Goal: Contribute content: Contribute content

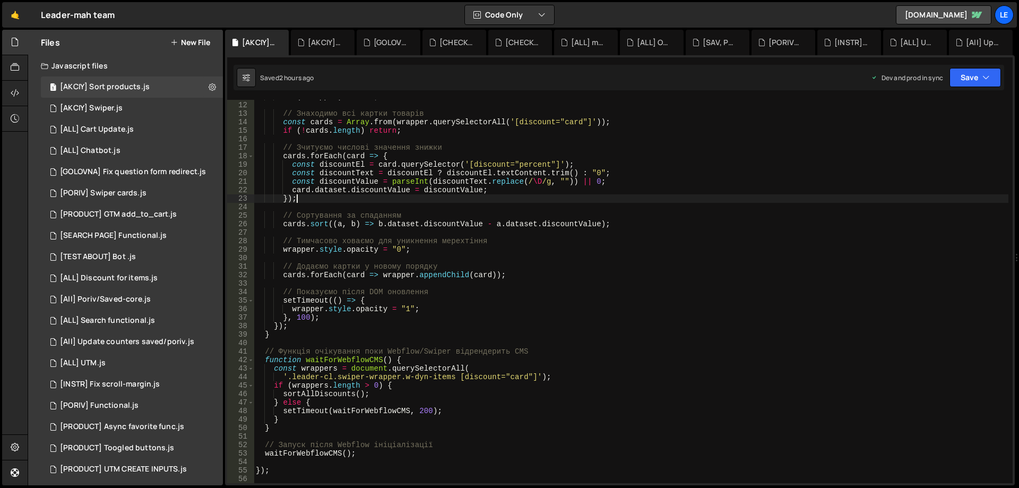
scroll to position [92, 0]
type textarea "});"
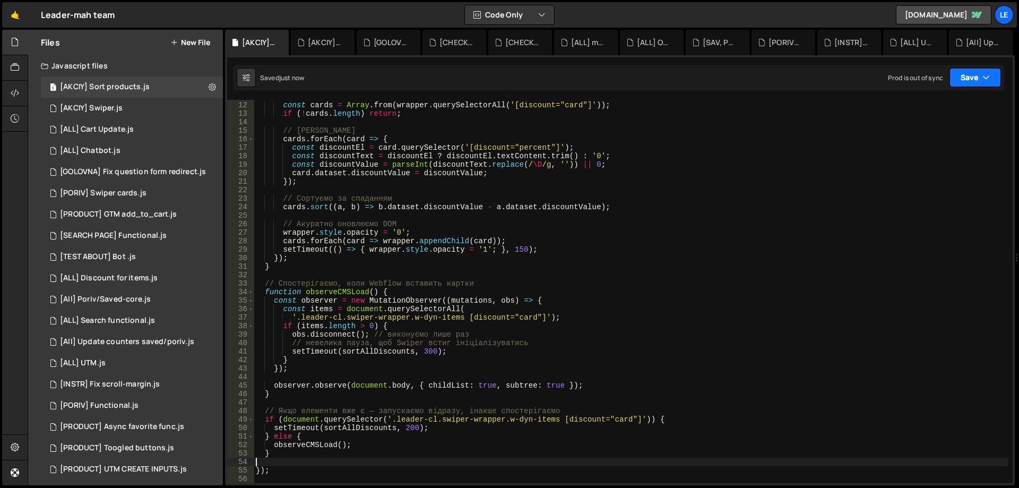
click at [972, 79] on button "Save" at bounding box center [974, 77] width 51 height 19
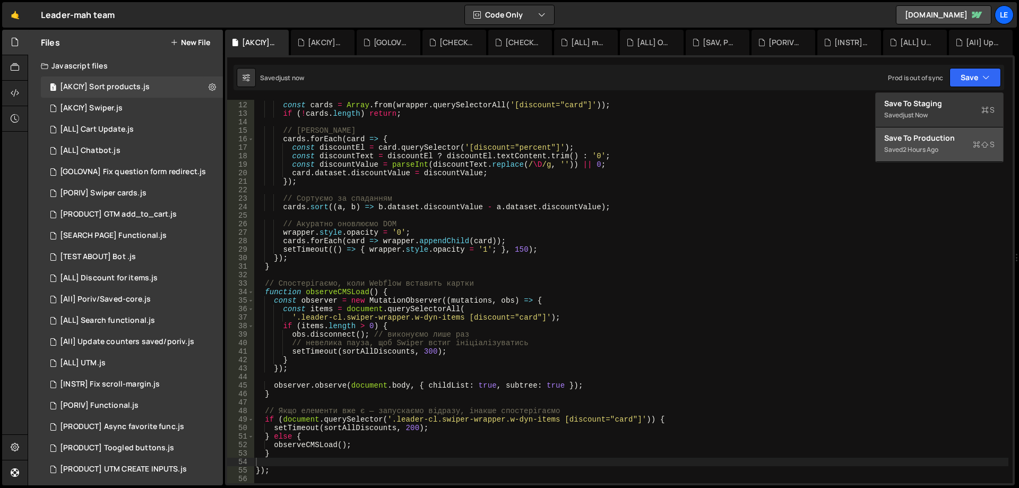
click at [939, 144] on div "Saved 2 hours ago" at bounding box center [939, 149] width 110 height 13
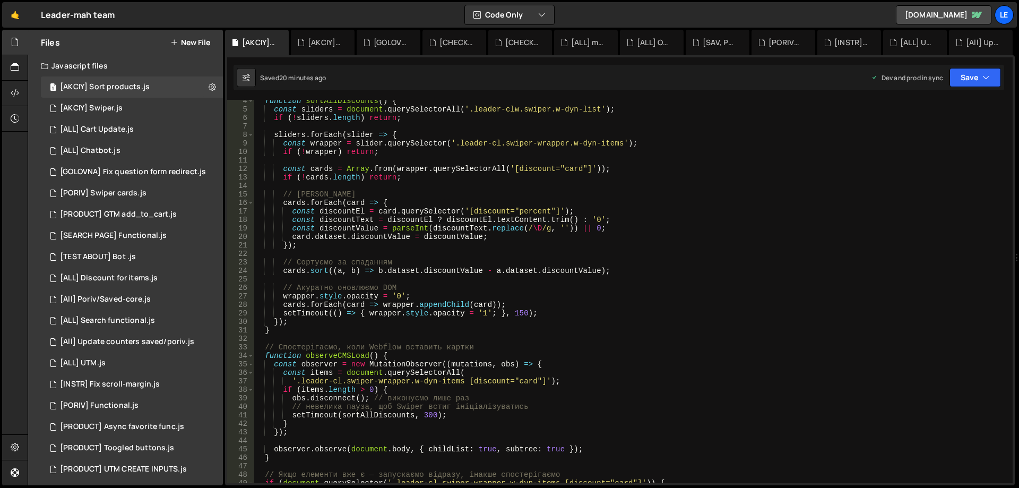
scroll to position [0, 0]
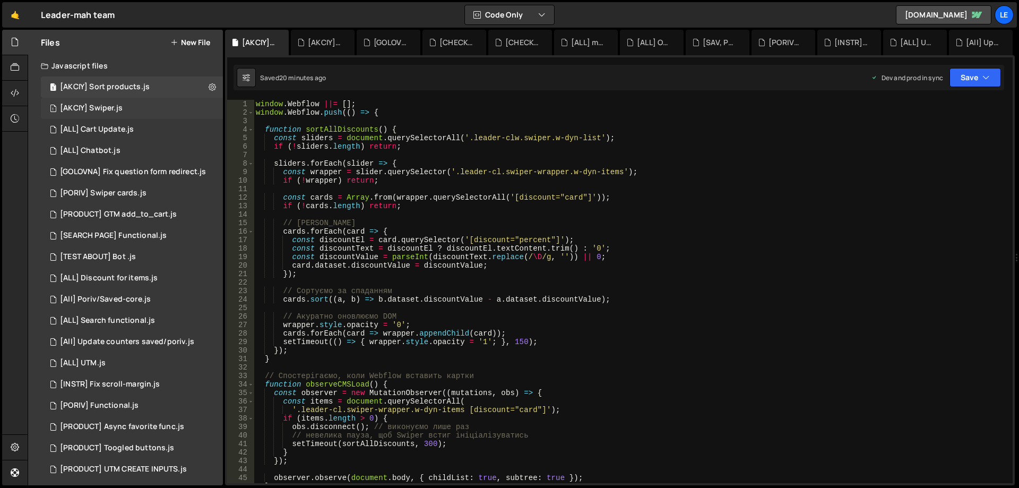
click at [141, 114] on div "1 [AKCIY] Swiper.js 0" at bounding box center [132, 108] width 182 height 21
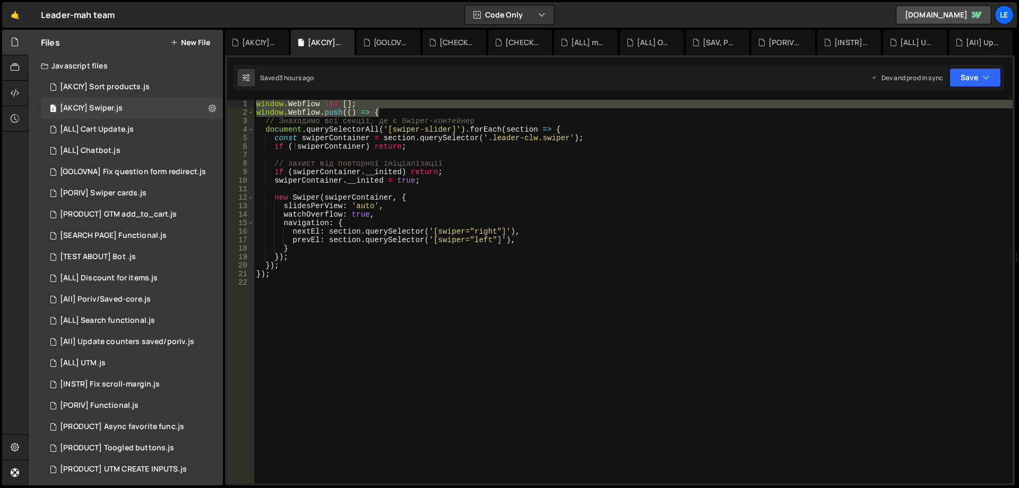
type textarea "watchOverflow: true,"
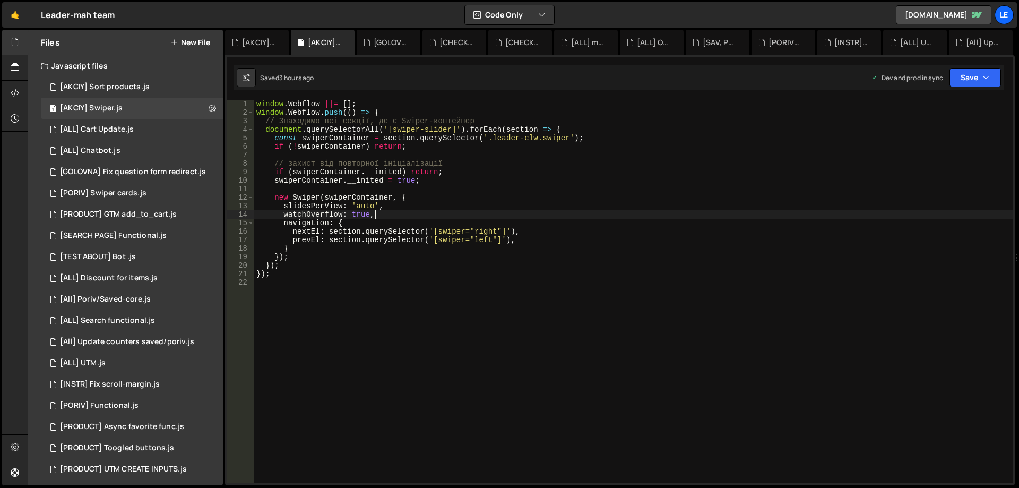
click at [490, 211] on div "window . Webflow ||= [ ] ; window . Webflow . push (( ) => { // Знаходимо всі с…" at bounding box center [633, 300] width 758 height 400
click at [153, 196] on div "1 [PORIV] Swiper cards.js 0" at bounding box center [132, 193] width 182 height 21
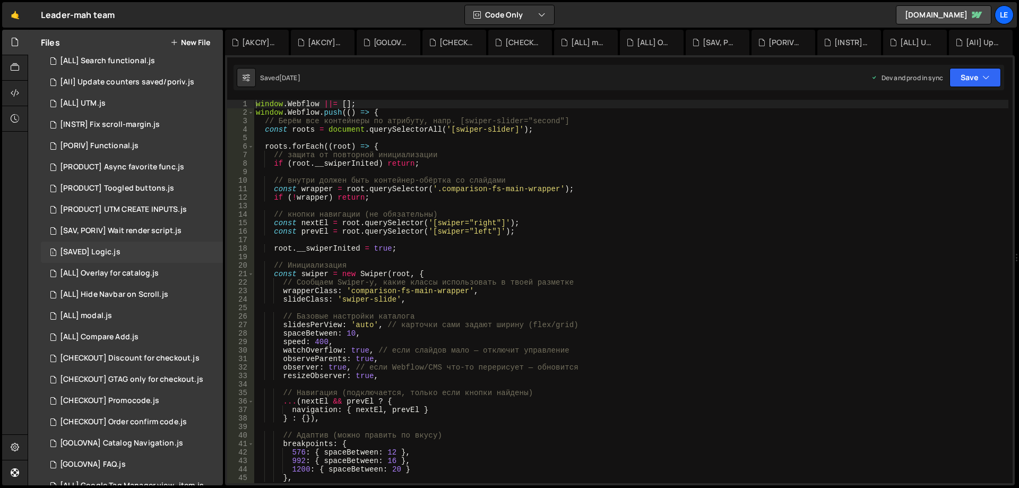
scroll to position [265, 0]
click at [177, 229] on div "[SAV, PORIV] Wait render script.js" at bounding box center [121, 225] width 122 height 10
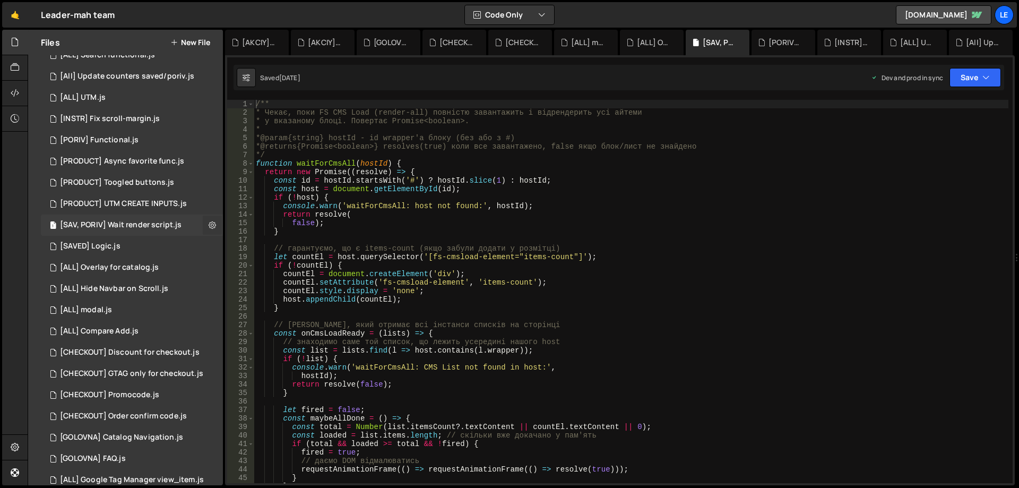
click at [209, 227] on icon at bounding box center [212, 225] width 7 height 10
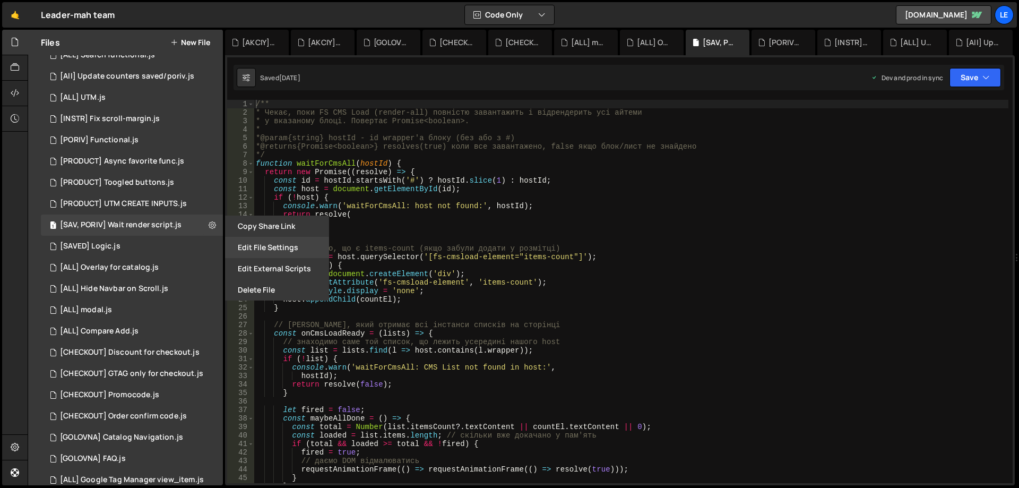
click at [271, 247] on button "Edit File Settings" at bounding box center [277, 247] width 104 height 21
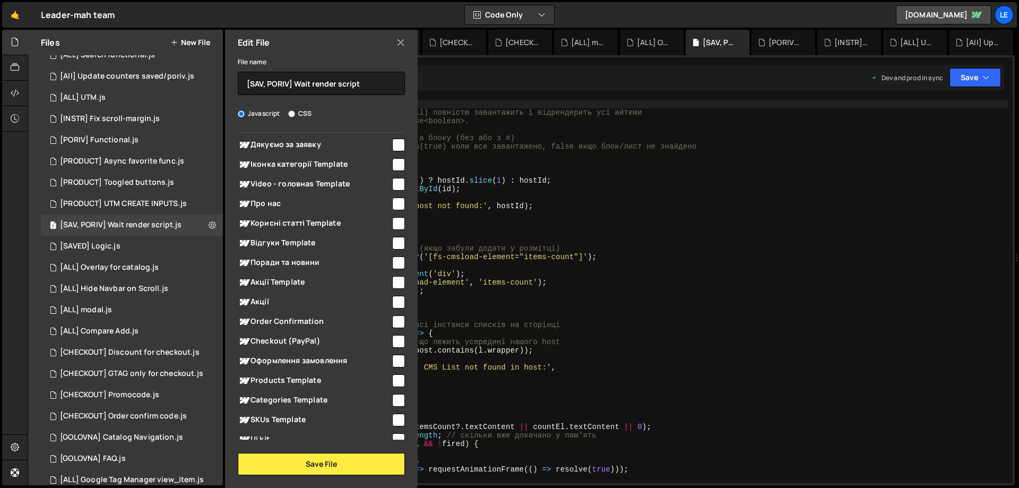
scroll to position [897, 0]
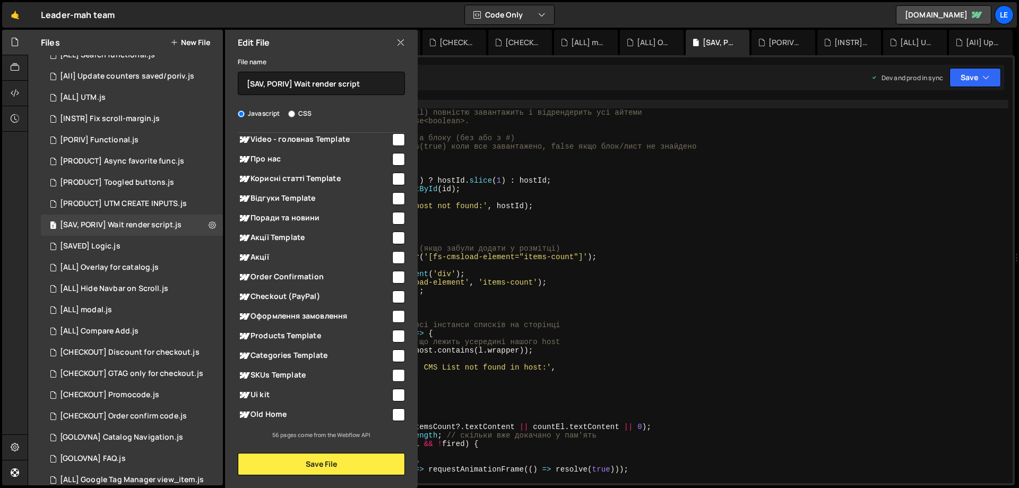
type textarea "countEl.setAttribute('fs-cmsload-element', 'items-count');"
click at [523, 280] on div "/** * Чекає, поки FS CMS Load (render-all) повністю завантажить і відрендерить …" at bounding box center [631, 300] width 755 height 400
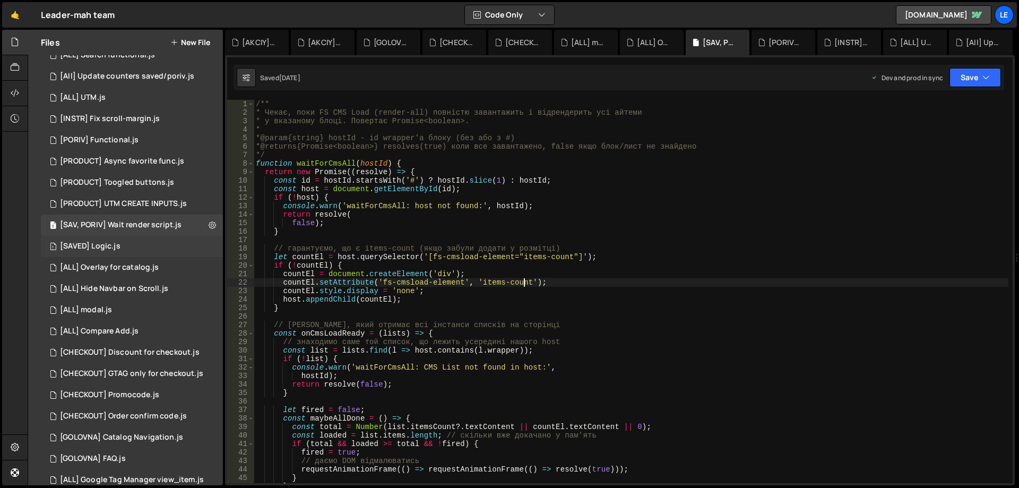
click at [157, 245] on div "1 [SAVED] Logic.js 0" at bounding box center [132, 246] width 182 height 21
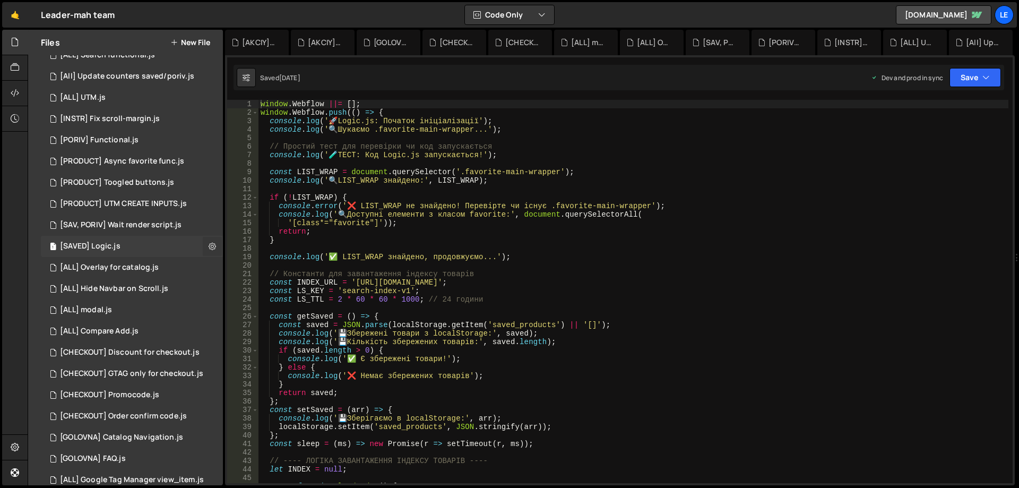
click at [209, 247] on icon at bounding box center [212, 246] width 7 height 10
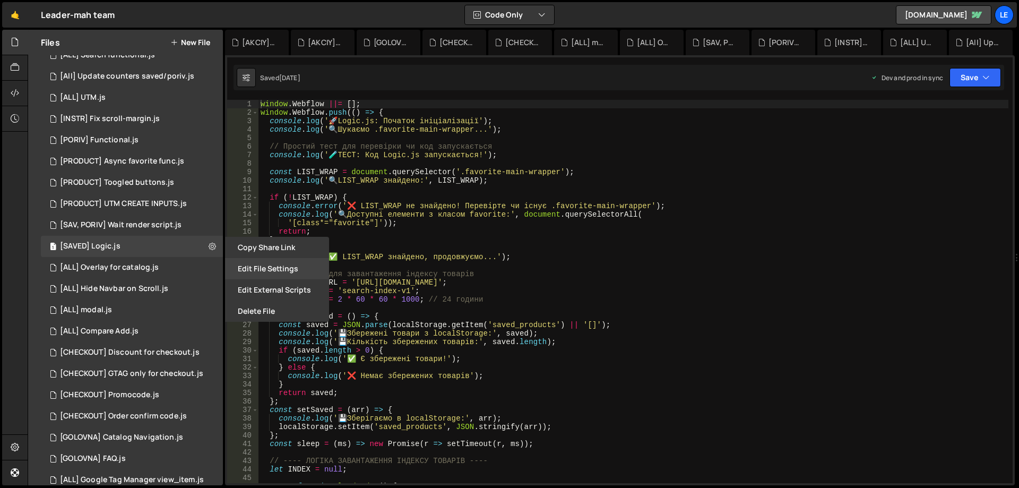
click at [238, 275] on button "Edit File Settings" at bounding box center [277, 268] width 104 height 21
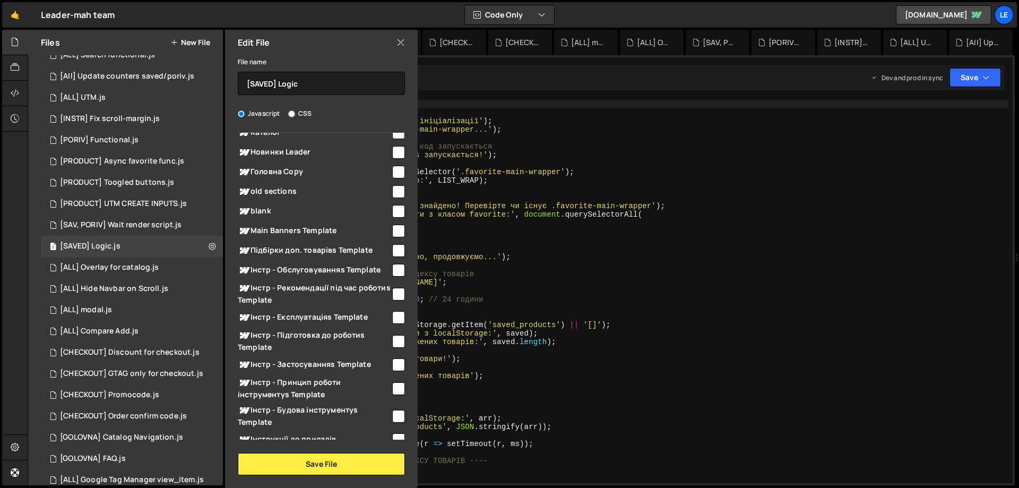
scroll to position [318, 0]
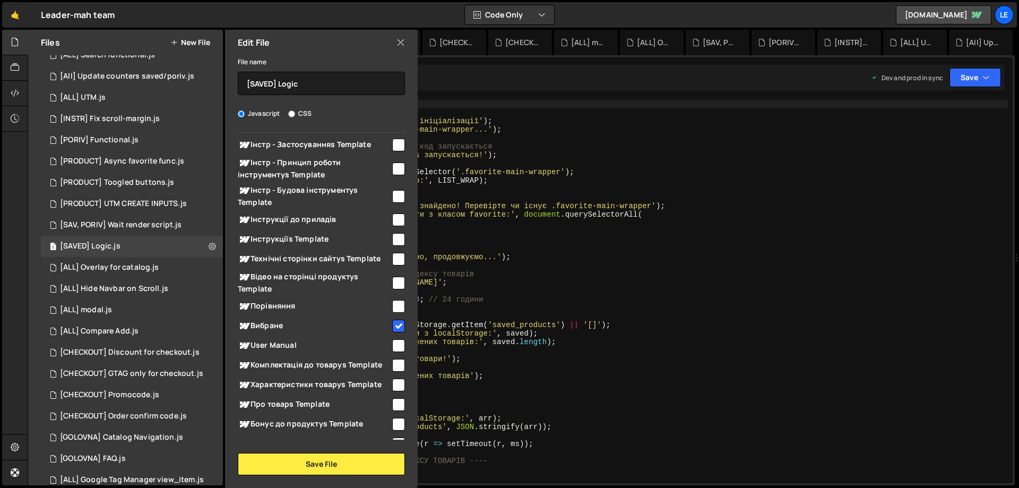
type textarea "const INDEX_URL = '[URL][DOMAIN_NAME]';"
click at [538, 280] on div "window . Webflow ||= [ ] ; window . Webflow . push (( ) => { console . log ( ' …" at bounding box center [633, 300] width 750 height 400
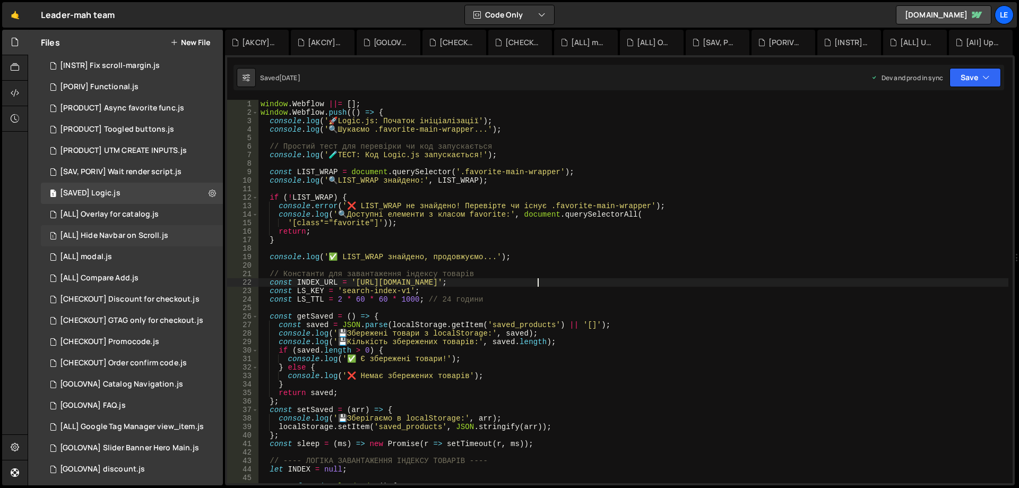
click at [166, 238] on div "[ALL] Hide Navbar on Scroll.js" at bounding box center [114, 236] width 108 height 10
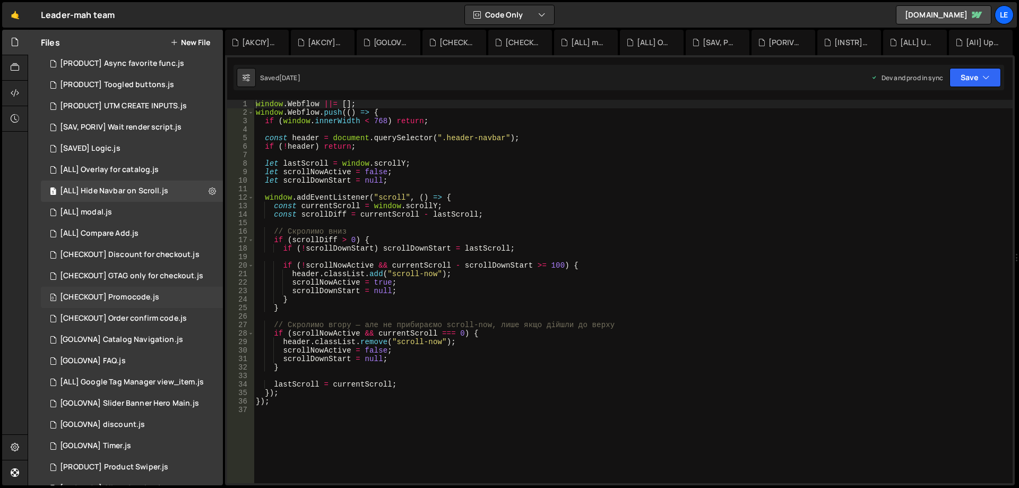
scroll to position [372, 0]
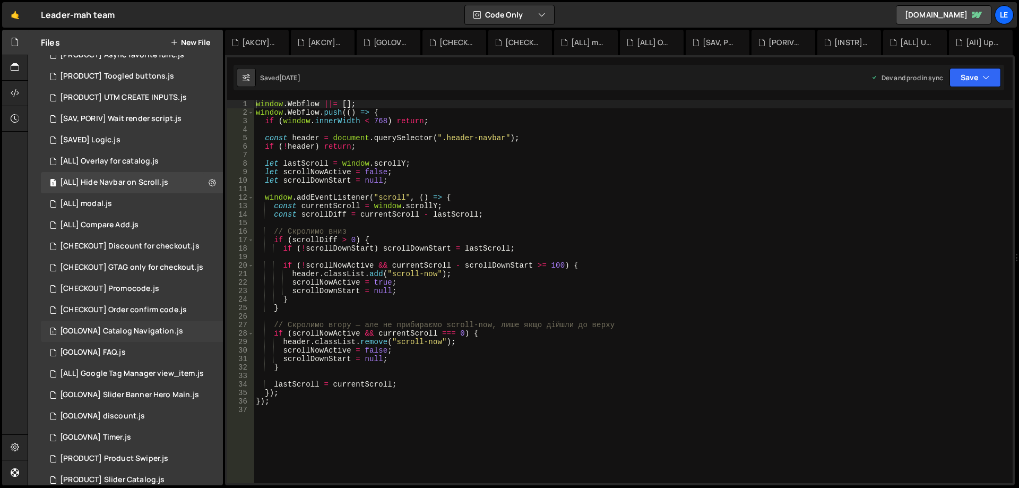
click at [161, 321] on div "1 [GOLOVNA] Catalog Navigation.js 0" at bounding box center [132, 331] width 182 height 21
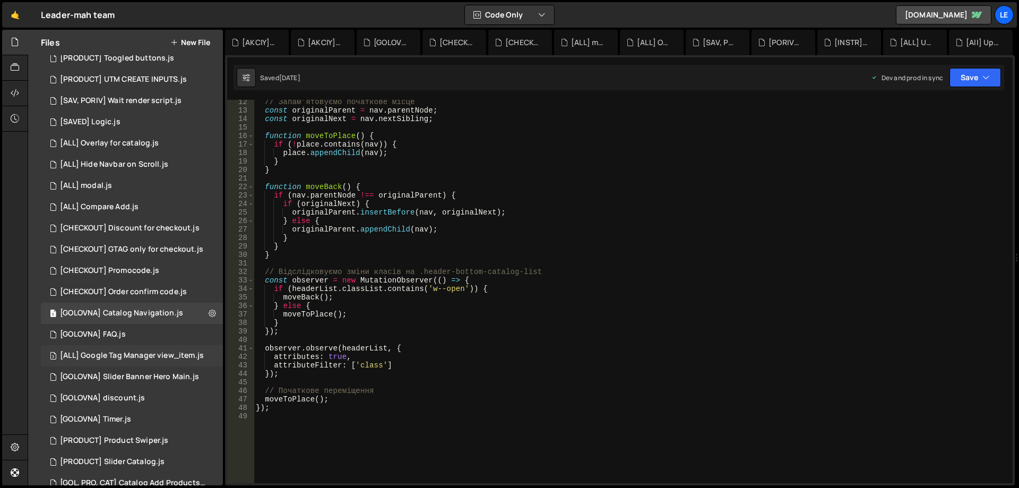
scroll to position [425, 0]
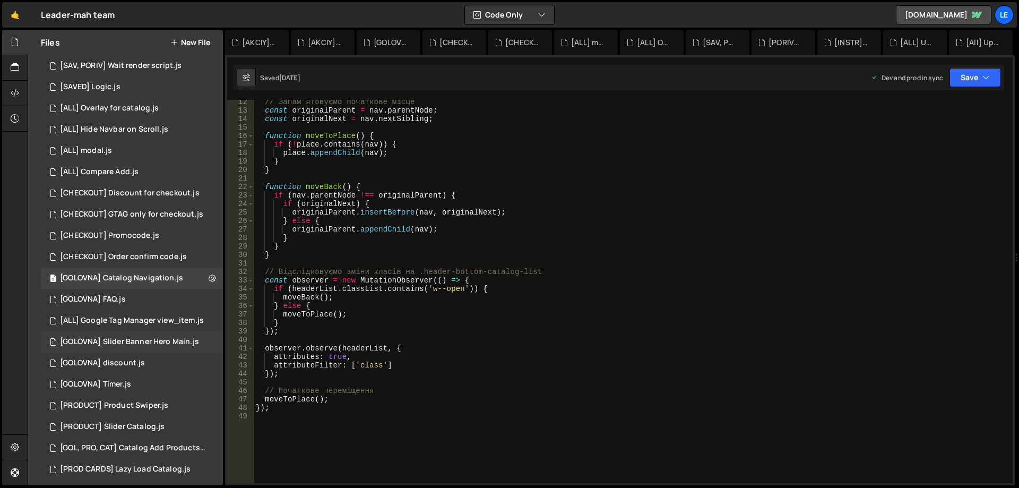
click at [167, 343] on div "[GOLOVNA] Slider Banner Hero Main.js" at bounding box center [129, 342] width 139 height 10
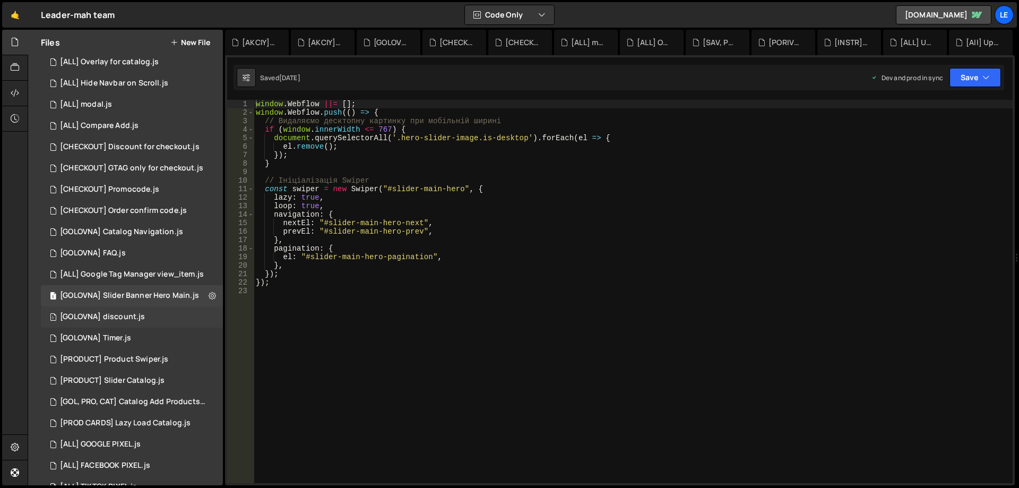
scroll to position [478, 0]
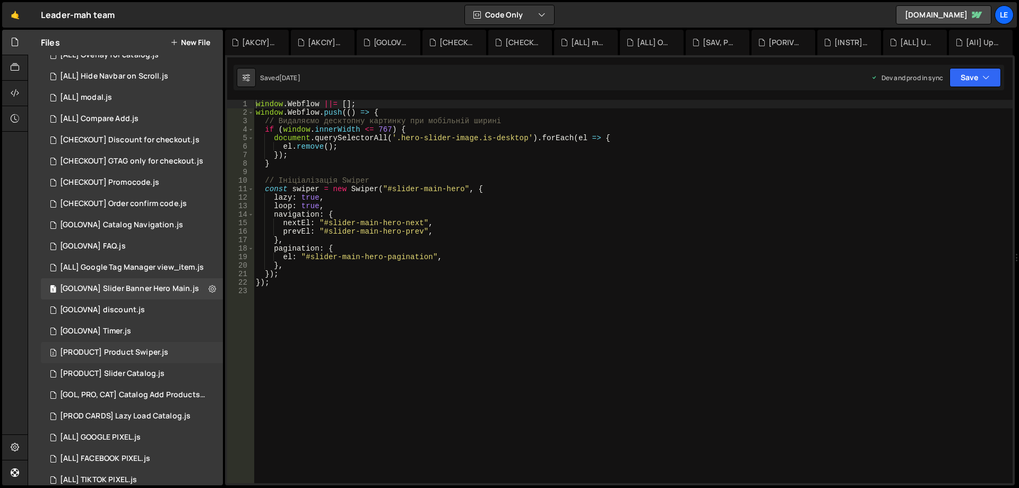
click at [172, 348] on div "2 [PRODUCT] Product Swiper.js 0" at bounding box center [132, 352] width 182 height 21
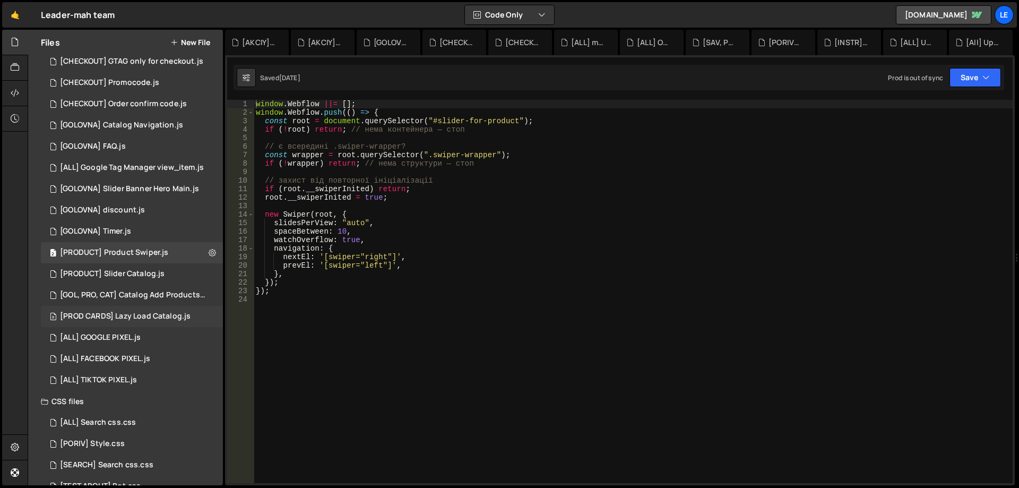
scroll to position [584, 0]
click at [149, 275] on div "6 [PRODUCT] Slider Catalog.js 0" at bounding box center [132, 267] width 182 height 21
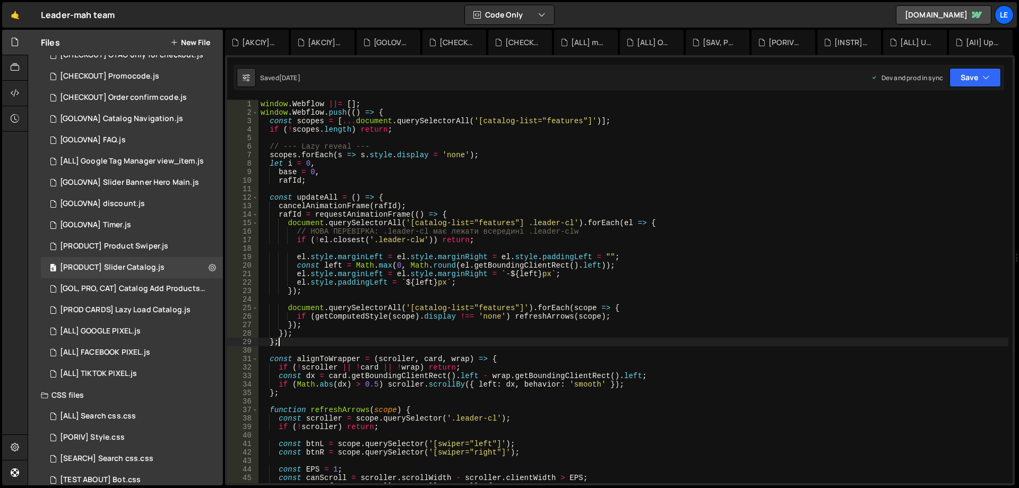
drag, startPoint x: 565, startPoint y: 343, endPoint x: 498, endPoint y: 336, distance: 66.8
click at [498, 336] on div "window . Webflow ||= [ ] ; window . Webflow . push (( ) => { const scopes = [ .…" at bounding box center [633, 300] width 750 height 400
click at [497, 340] on div "window . Webflow ||= [ ] ; window . Webflow . push (( ) => { const scopes = [ .…" at bounding box center [633, 300] width 750 height 400
type textarea "};"
click at [209, 265] on icon at bounding box center [212, 267] width 7 height 10
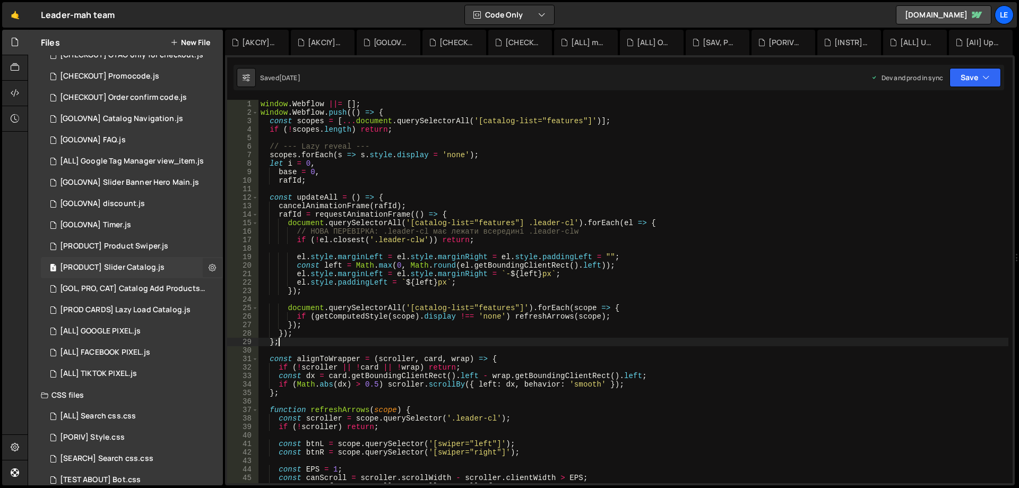
type input "[PRODUCT] Slider Catalog"
radio input "true"
checkbox input "true"
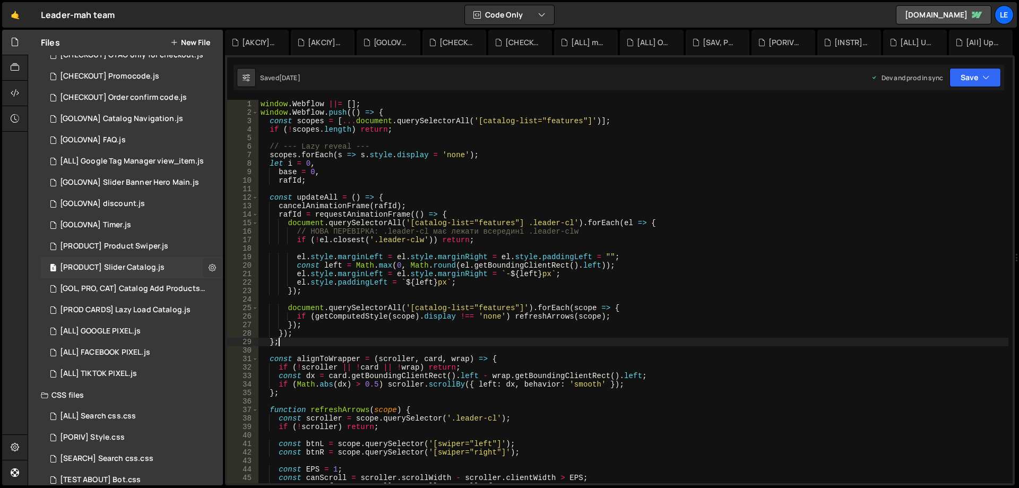
checkbox input "true"
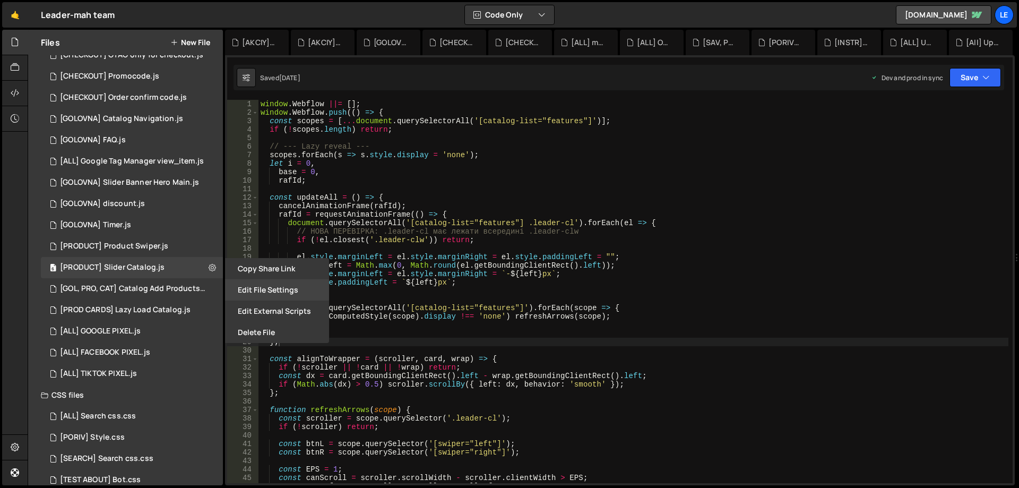
click at [272, 289] on button "Edit File Settings" at bounding box center [277, 289] width 104 height 21
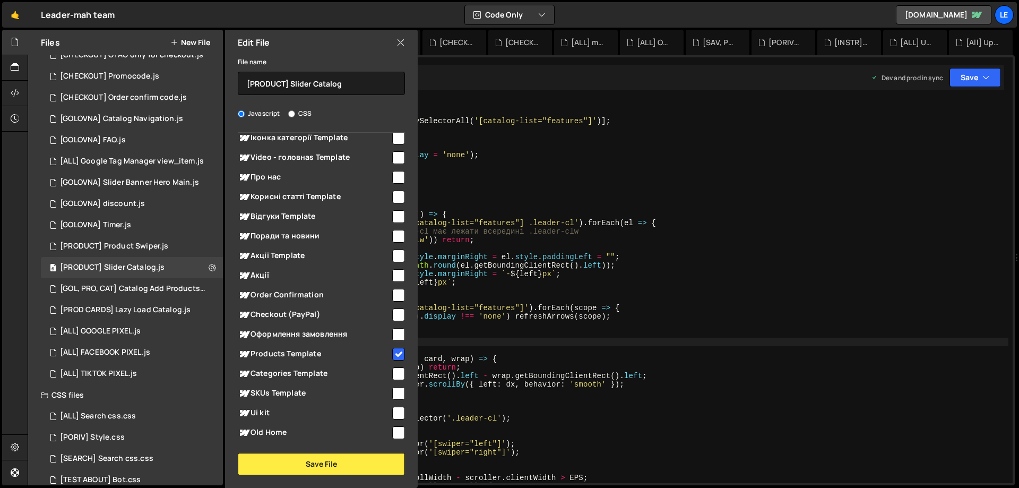
scroll to position [897, 0]
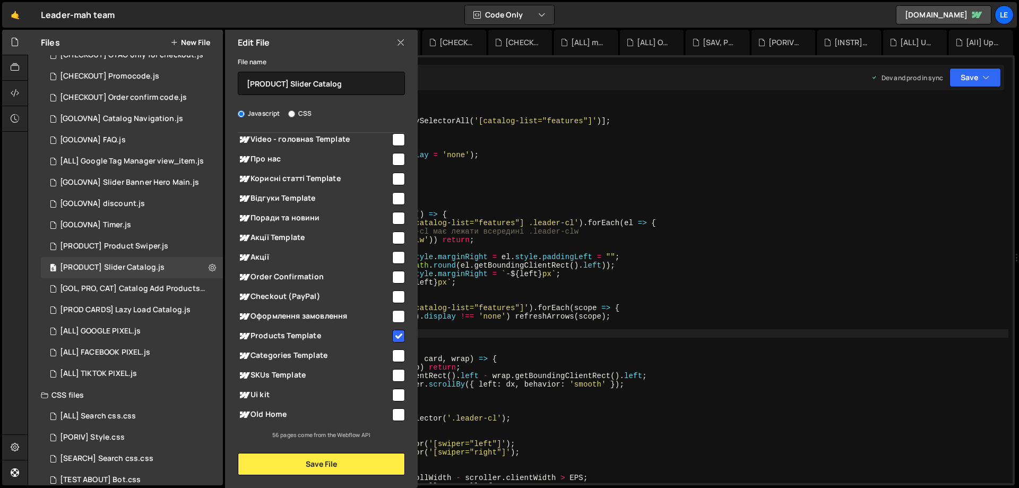
click at [514, 333] on div "window . Webflow ||= [ ] ; window . Webflow . push (( ) => { const scopes = [ .…" at bounding box center [633, 300] width 750 height 400
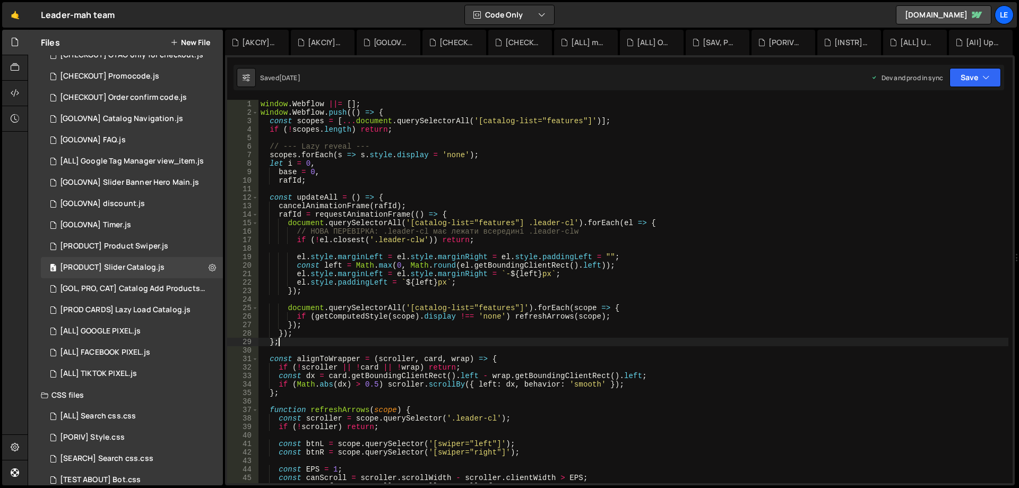
click at [514, 342] on div "window . Webflow ||= [ ] ; window . Webflow . push (( ) => { const scopes = [ .…" at bounding box center [633, 300] width 750 height 400
click at [641, 263] on div "window . Webflow ||= [ ] ; window . Webflow . push (( ) => { const scopes = [ .…" at bounding box center [633, 300] width 750 height 400
click at [646, 257] on div "window . Webflow ||= [ ] ; window . Webflow . push (( ) => { const scopes = [ .…" at bounding box center [633, 300] width 750 height 400
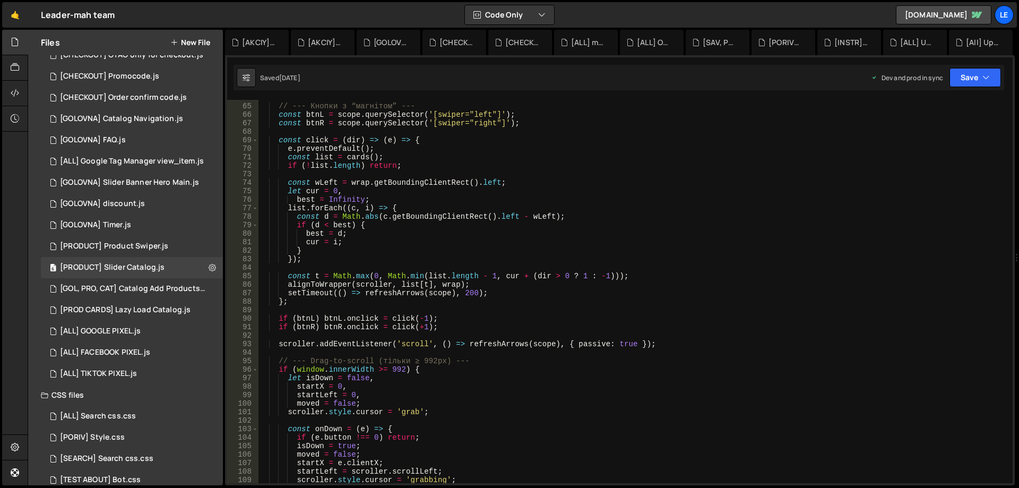
scroll to position [541, 0]
click at [601, 215] on div "// --- Кнопки з “магнітом” --- const btnL = scope . querySelector ( '[swiper="l…" at bounding box center [633, 293] width 750 height 400
click at [598, 215] on div "// --- Кнопки з “магнітом” --- const btnL = scope . querySelector ( '[swiper="l…" at bounding box center [633, 293] width 750 height 400
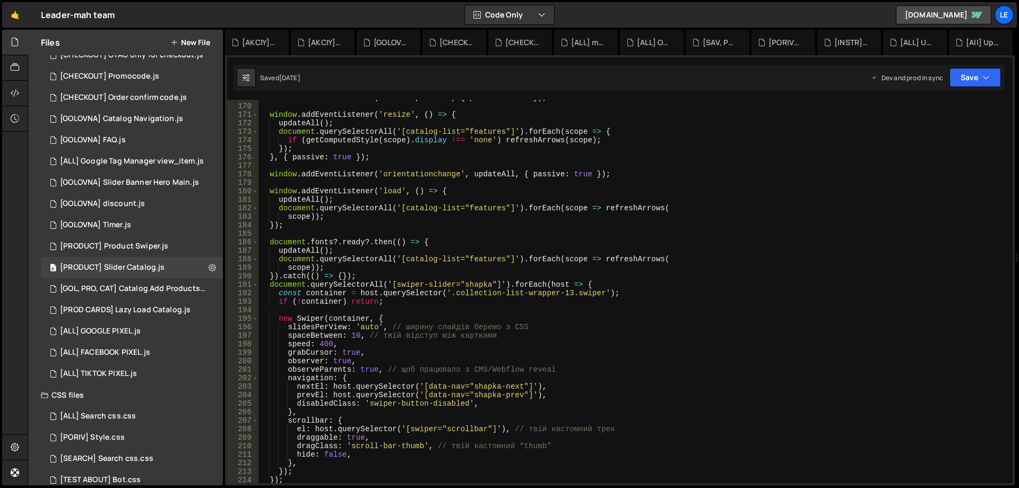
scroll to position [1497, 0]
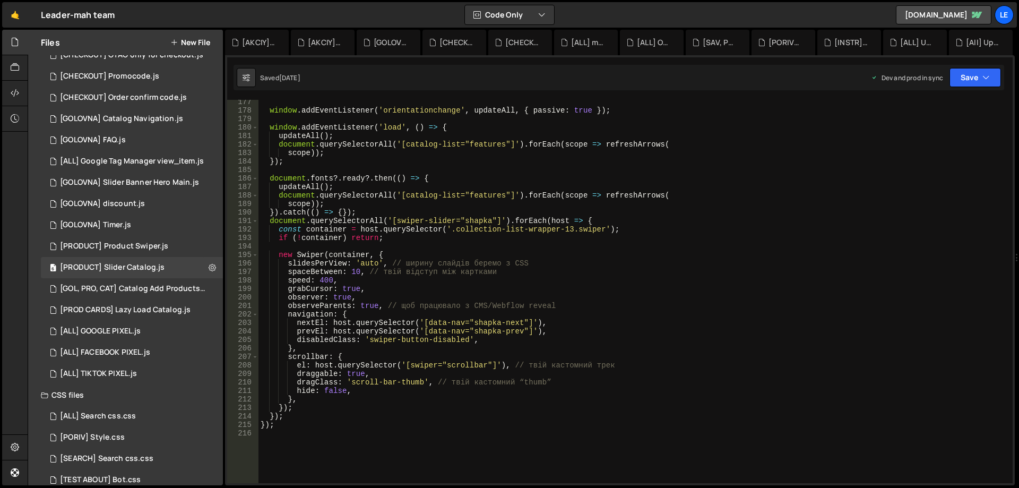
click at [574, 295] on div "window . addEventListener ( 'orientationchange' , updateAll , { passive : true …" at bounding box center [633, 298] width 750 height 400
type textarea "});"
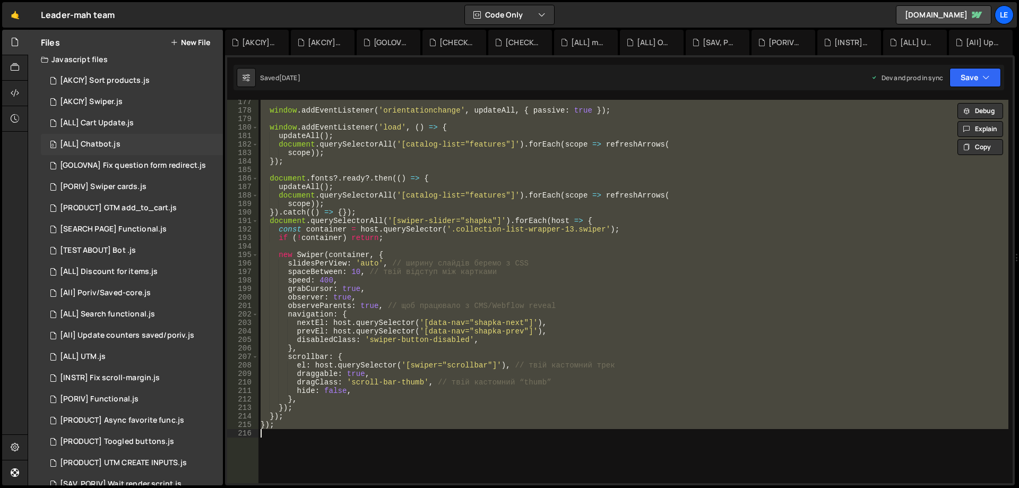
scroll to position [0, 0]
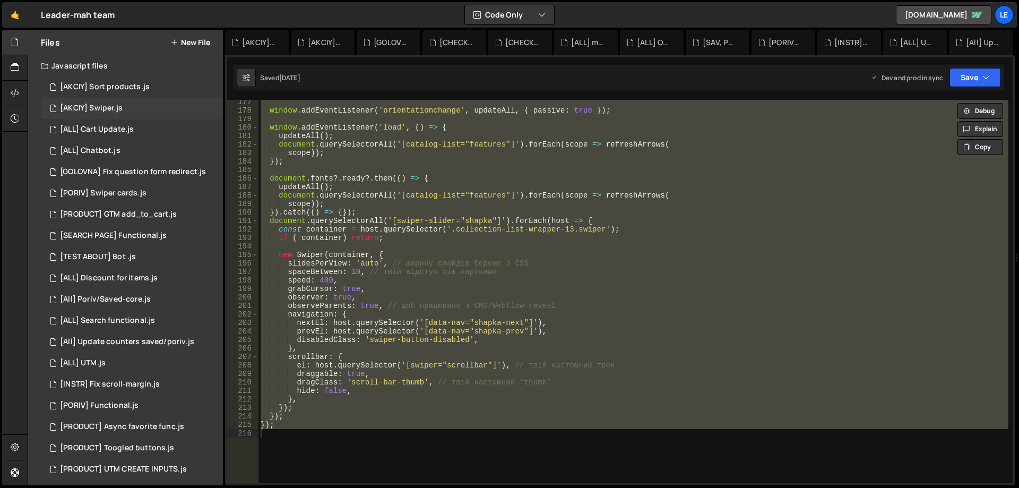
click at [140, 109] on div "1 [AKCIY] Swiper.js 0" at bounding box center [132, 108] width 182 height 21
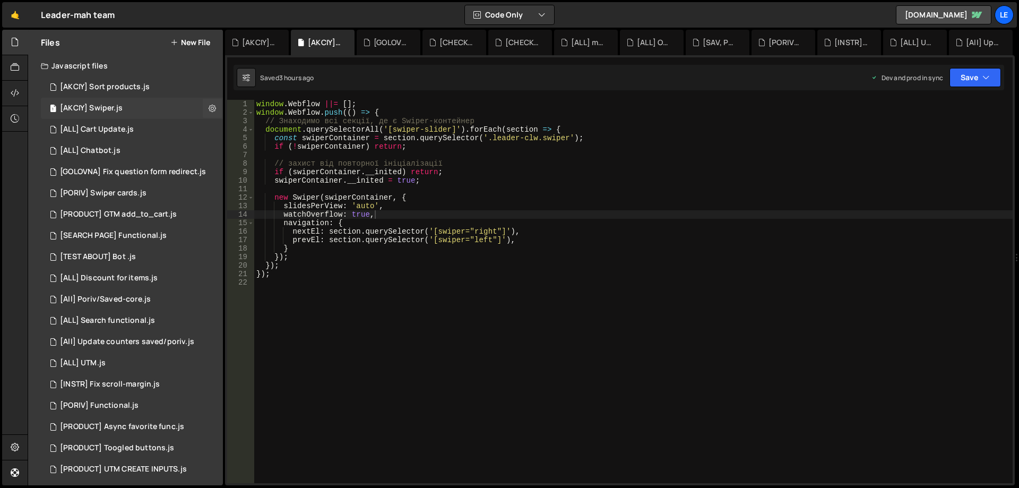
click at [129, 107] on div "1 [AKCIY] Swiper.js 0" at bounding box center [132, 108] width 182 height 21
click at [619, 209] on div "window . Webflow ||= [ ] ; window . Webflow . push (( ) => { // Знаходимо всі с…" at bounding box center [633, 300] width 758 height 400
type textarea "});"
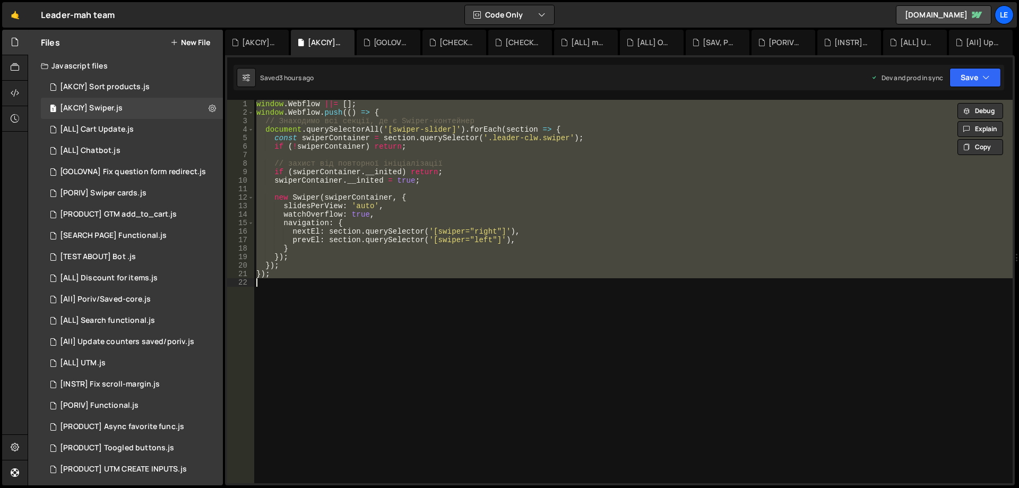
paste textarea
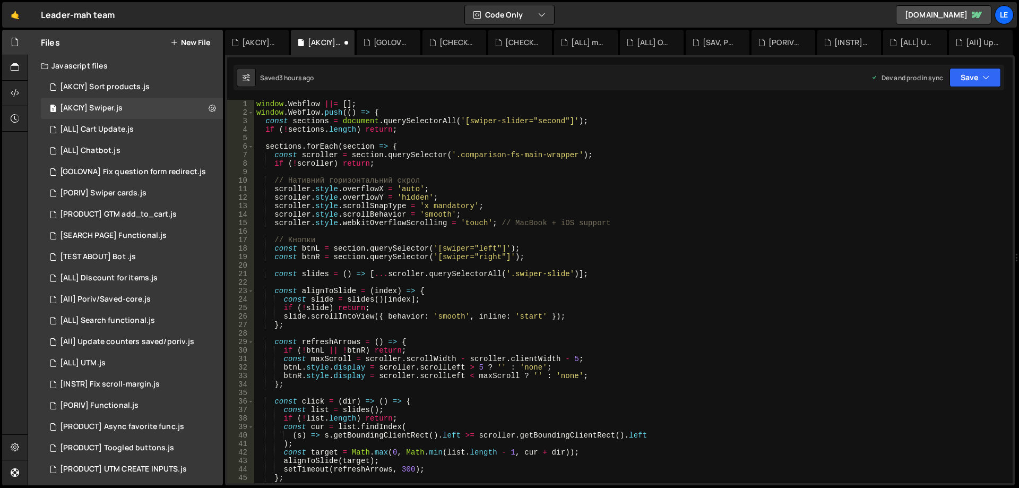
click at [624, 200] on div "window . Webflow ||= [ ] ; window . Webflow . push (( ) => { const sections = d…" at bounding box center [631, 300] width 754 height 400
click at [984, 71] on button "Save" at bounding box center [974, 77] width 51 height 19
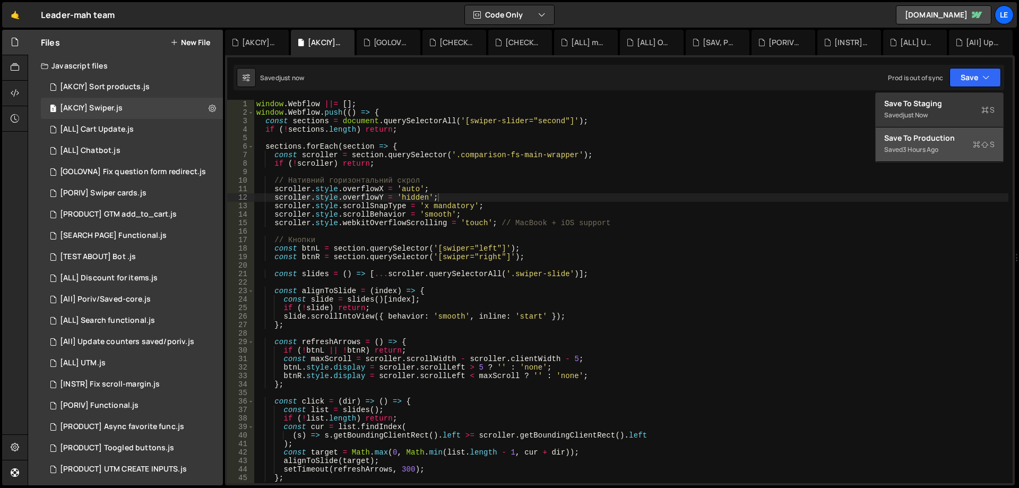
click at [924, 140] on div "Save to Production S" at bounding box center [939, 138] width 110 height 11
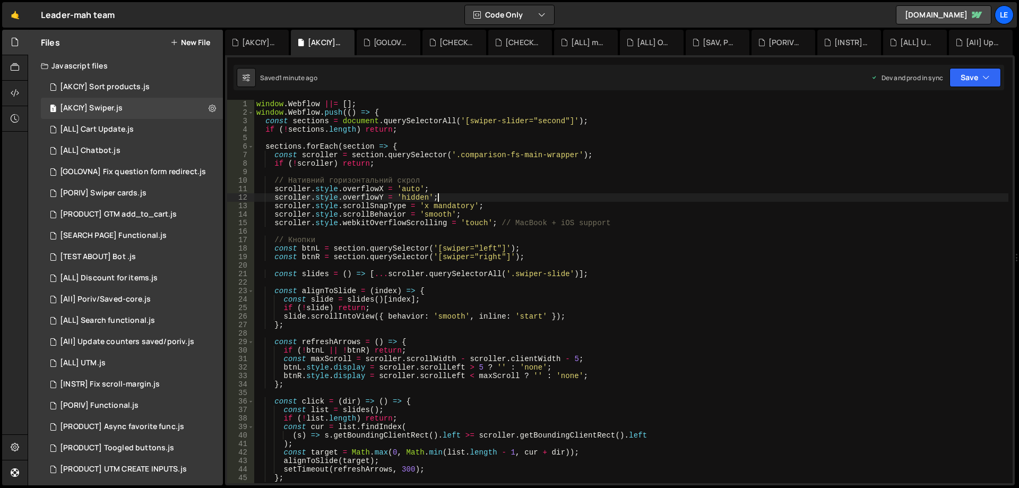
click at [454, 194] on div "window . Webflow ||= [ ] ; window . Webflow . push (( ) => { const sections = d…" at bounding box center [631, 300] width 754 height 400
type textarea "});"
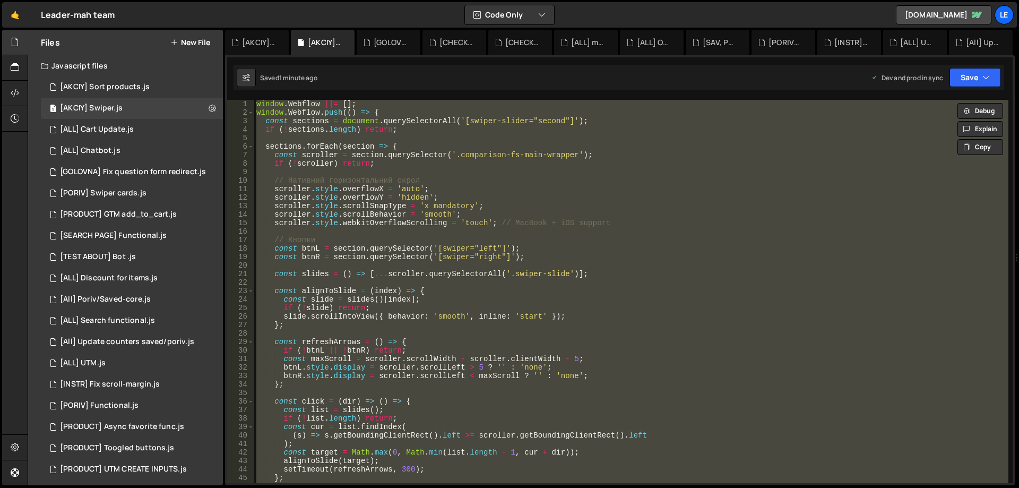
paste textarea
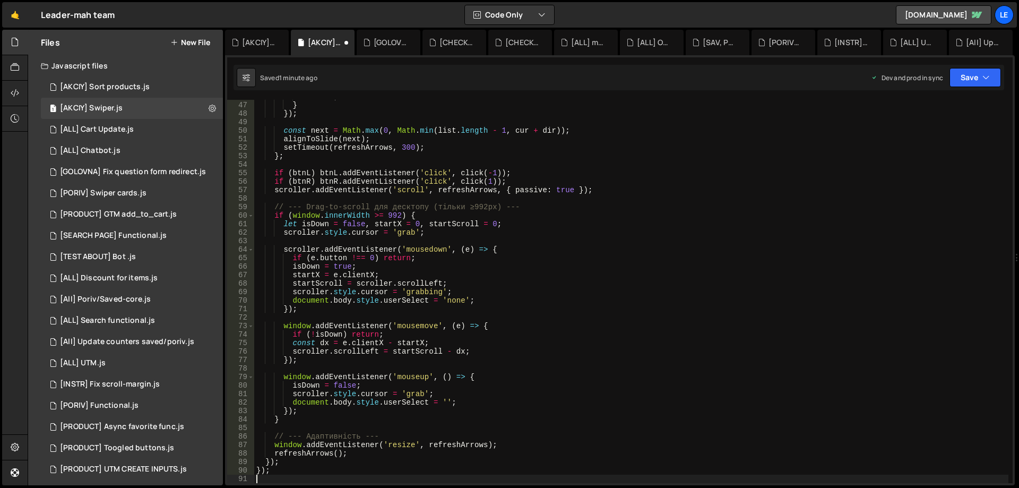
type textarea "refreshArrows();"
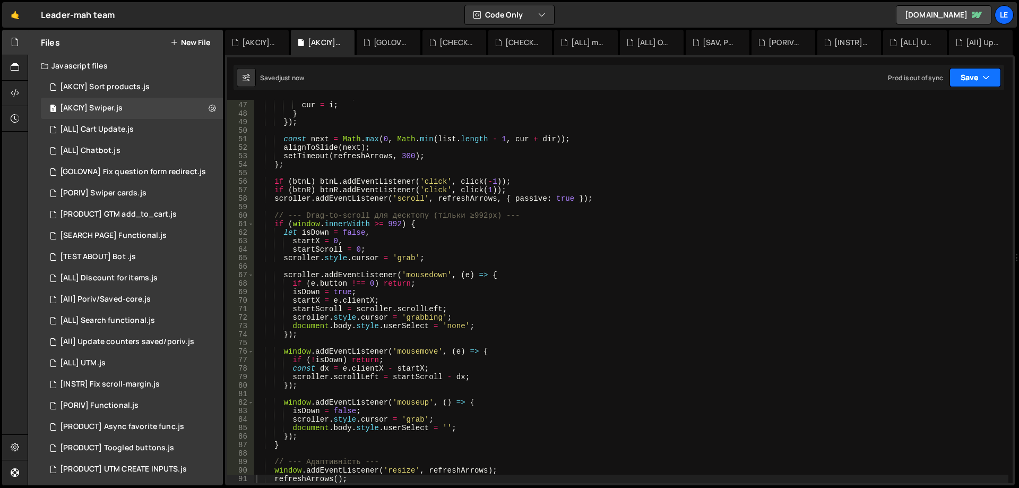
click at [971, 77] on button "Save" at bounding box center [974, 77] width 51 height 19
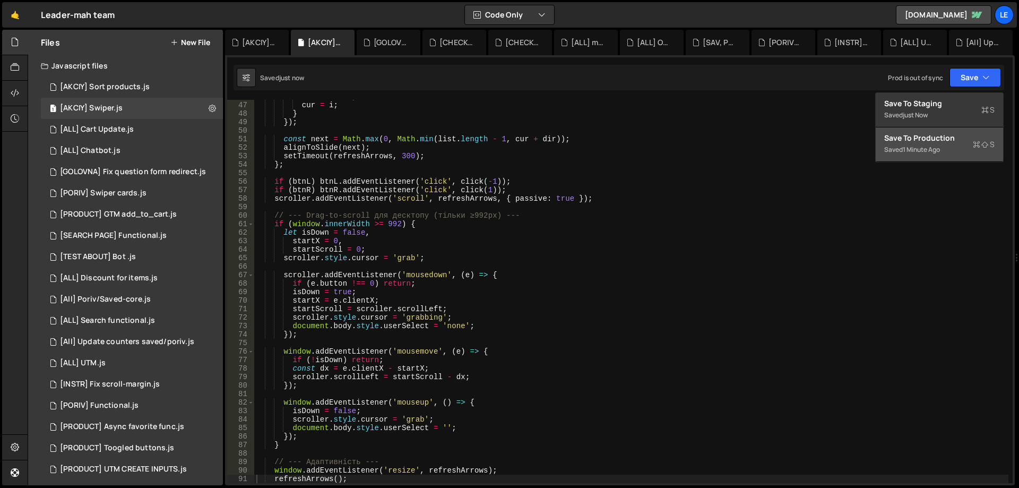
click at [926, 136] on div "Save to Production S" at bounding box center [939, 138] width 110 height 11
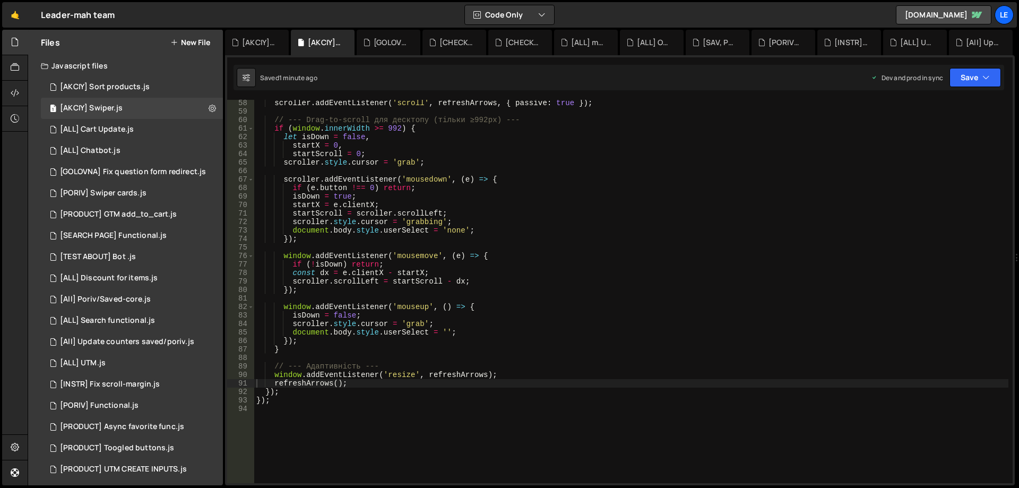
scroll to position [581, 0]
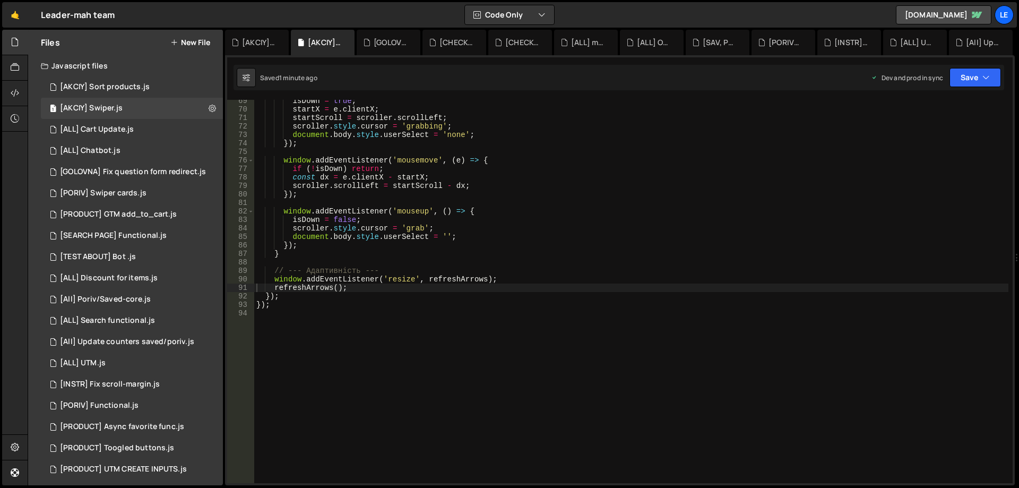
click at [209, 41] on button "New File" at bounding box center [190, 42] width 40 height 8
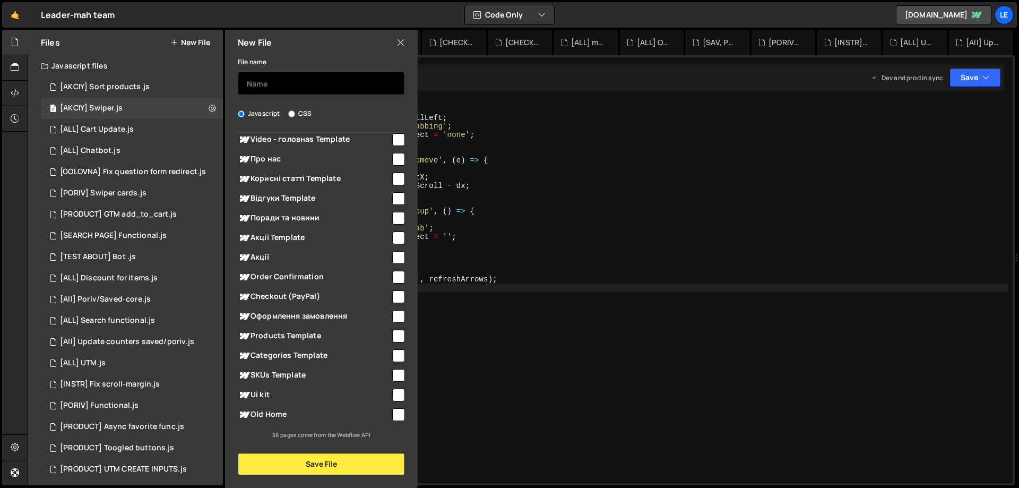
click at [284, 82] on input "text" at bounding box center [321, 83] width 167 height 23
type input "{"
type input "[AKCIY] style swiper"
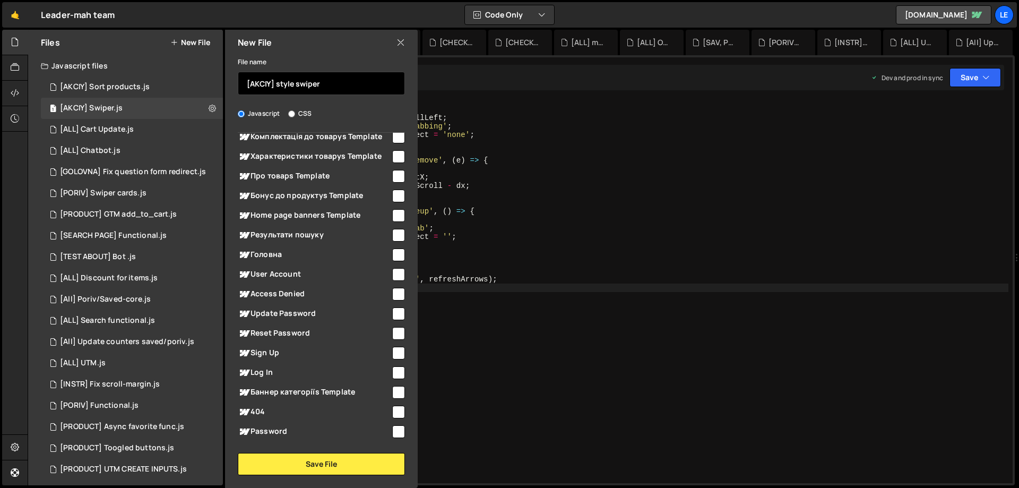
scroll to position [526, 0]
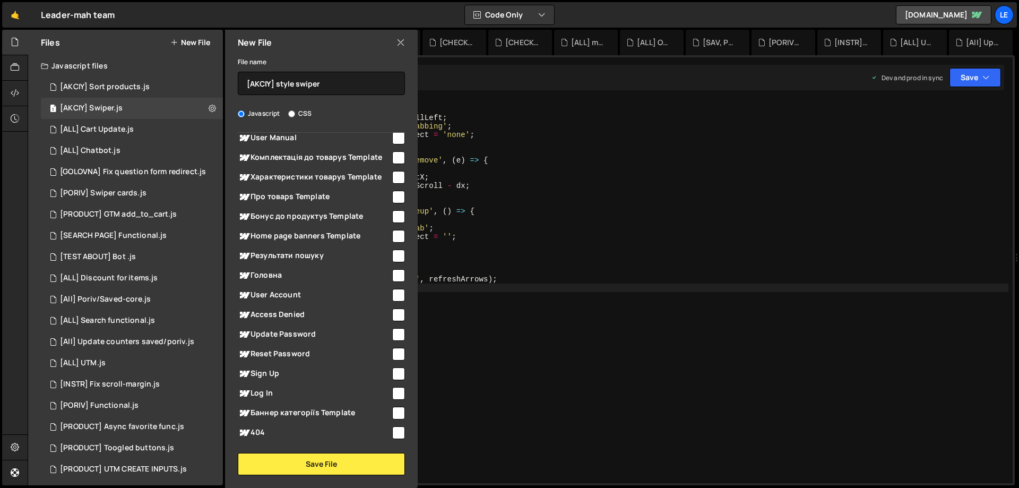
drag, startPoint x: 301, startPoint y: 108, endPoint x: 300, endPoint y: 195, distance: 87.1
click at [301, 107] on div "File name [AKCIY] style swiper Javascript CSS Global (All Pages)" at bounding box center [321, 265] width 193 height 420
click at [292, 111] on input "CSS" at bounding box center [291, 113] width 7 height 7
radio input "true"
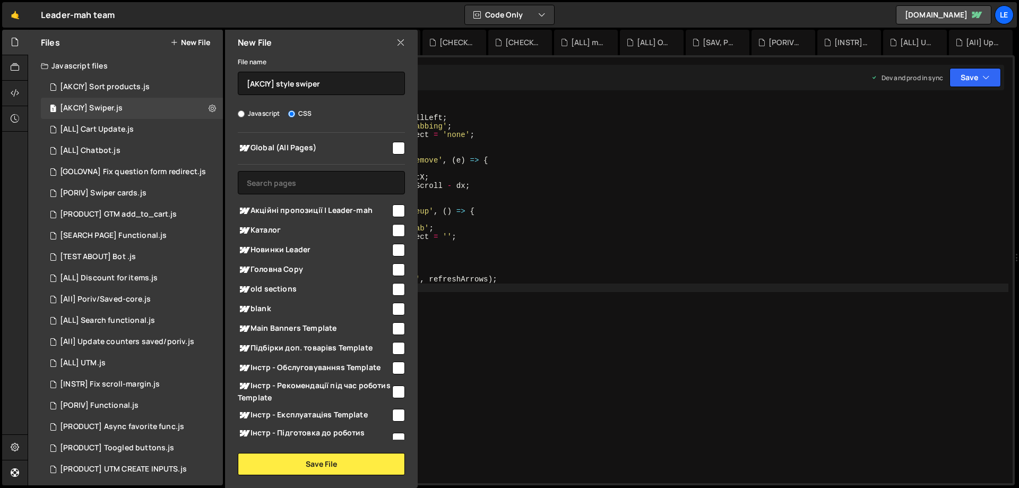
scroll to position [0, 0]
click at [392, 209] on input "checkbox" at bounding box center [398, 211] width 13 height 13
checkbox input "true"
click at [330, 461] on button "Save File" at bounding box center [321, 464] width 167 height 22
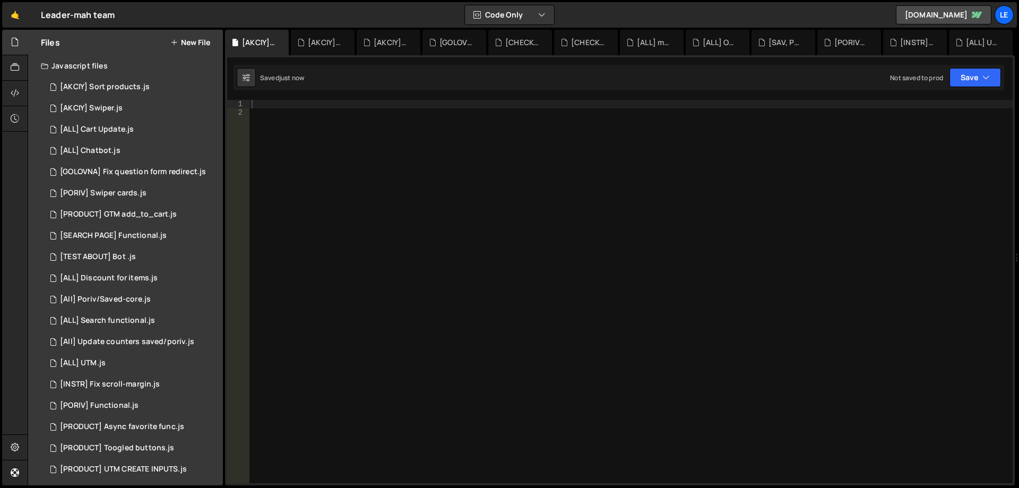
click at [468, 188] on div at bounding box center [630, 300] width 763 height 400
paste textarea "}"
type textarea "}"
paste textarea
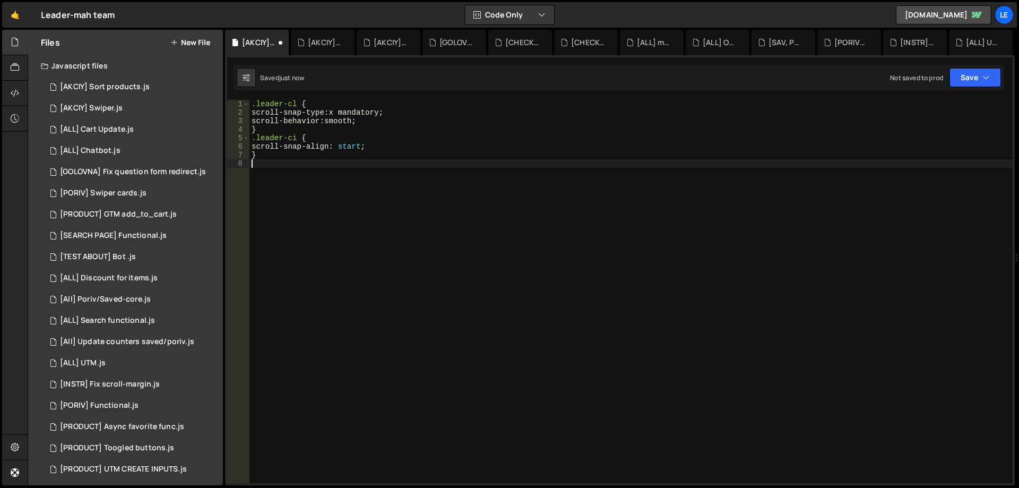
click at [736, 166] on div ".leader-cl { scroll-snap-type : x mandatory ; scroll-behavior : smooth ; } .lea…" at bounding box center [630, 300] width 763 height 400
type textarea "}"
click at [965, 72] on button "Save" at bounding box center [974, 77] width 51 height 19
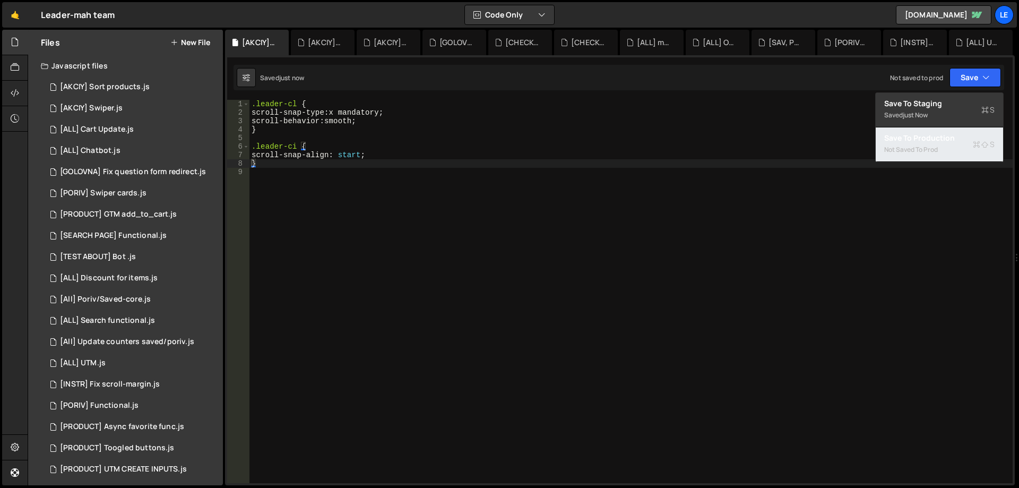
click at [938, 131] on button "Save to Production S Not saved to prod" at bounding box center [939, 144] width 127 height 34
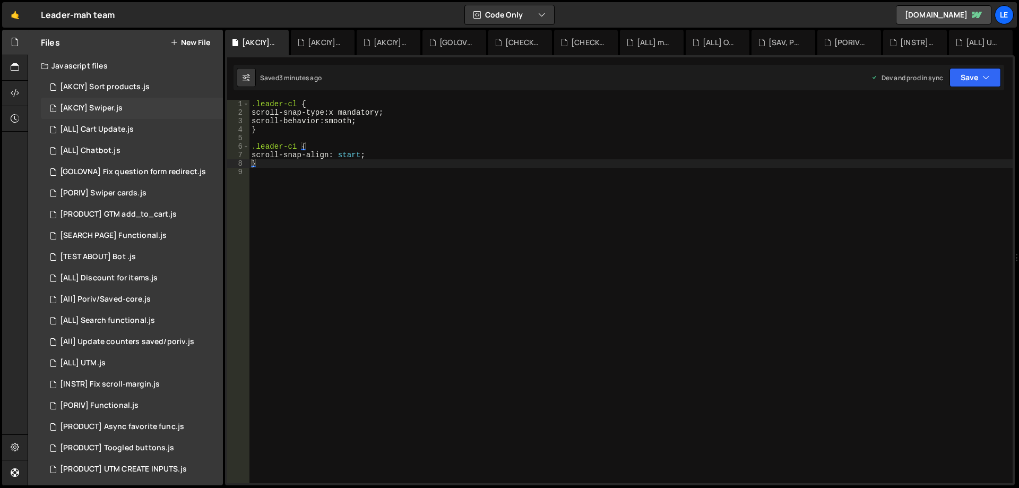
click at [135, 107] on div "1 [AKCIY] Swiper.js 0" at bounding box center [132, 108] width 182 height 21
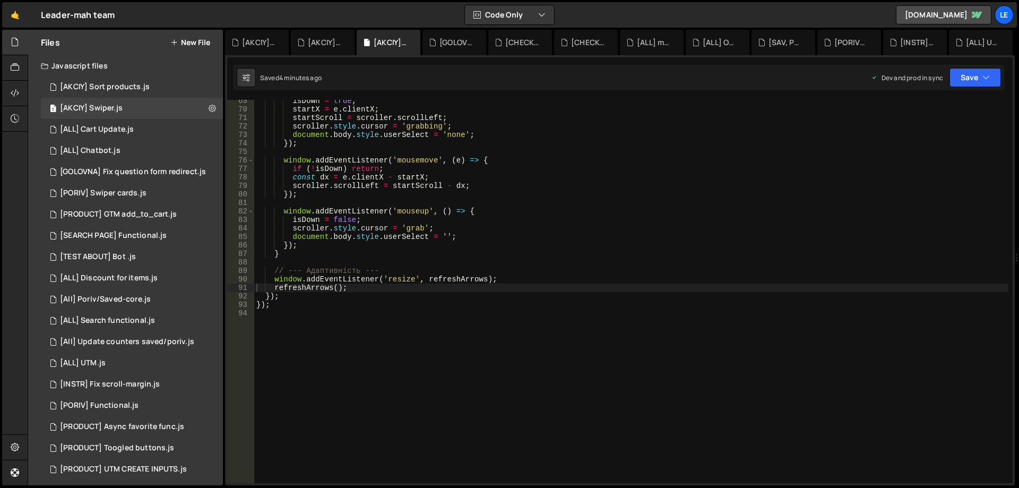
click at [518, 173] on div "isDown = true ; startX = e . clientX ; startScroll = scroller . scrollLeft ; sc…" at bounding box center [631, 297] width 754 height 400
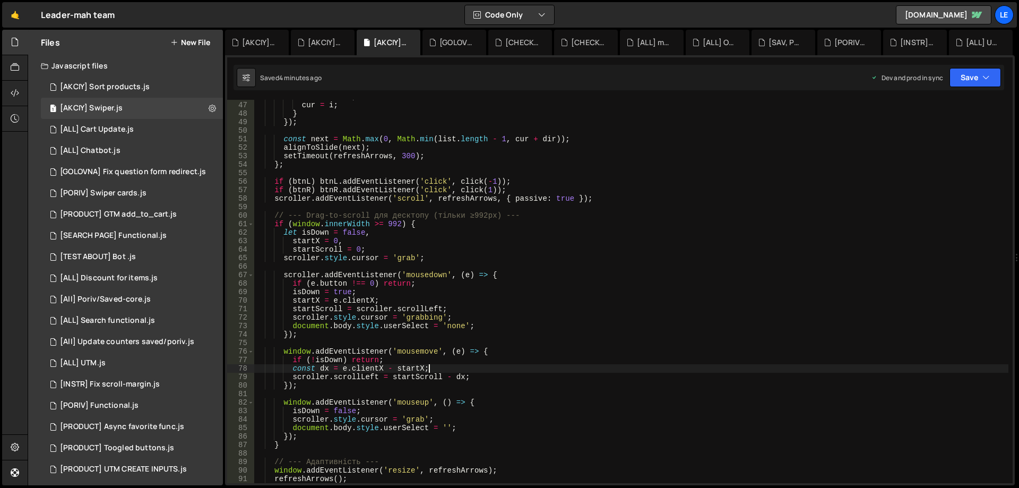
type textarea "});"
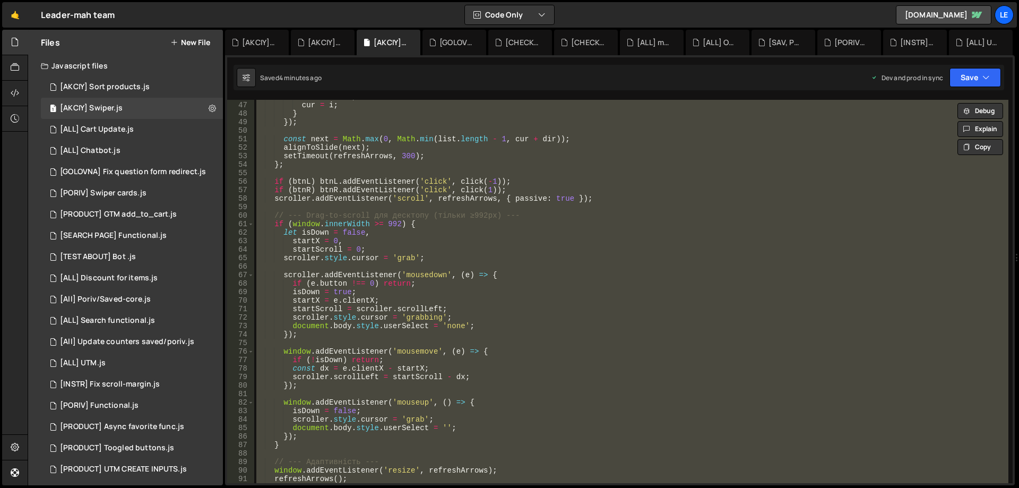
paste textarea
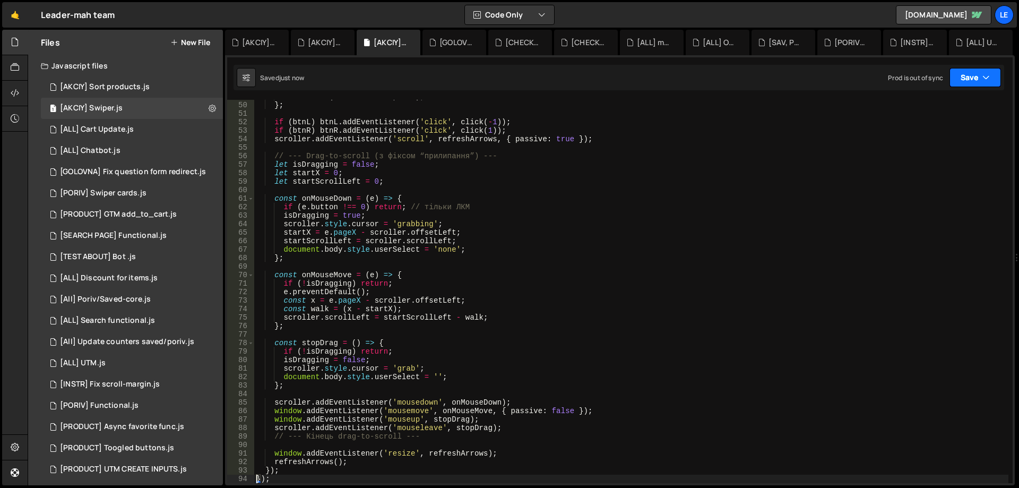
click at [961, 73] on button "Save" at bounding box center [974, 77] width 51 height 19
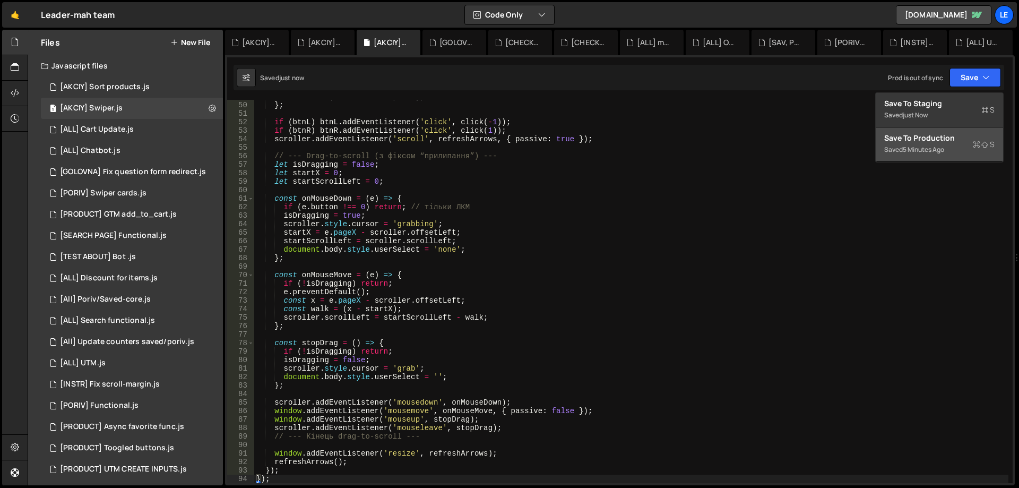
click at [915, 135] on div "Save to Production S" at bounding box center [939, 138] width 110 height 11
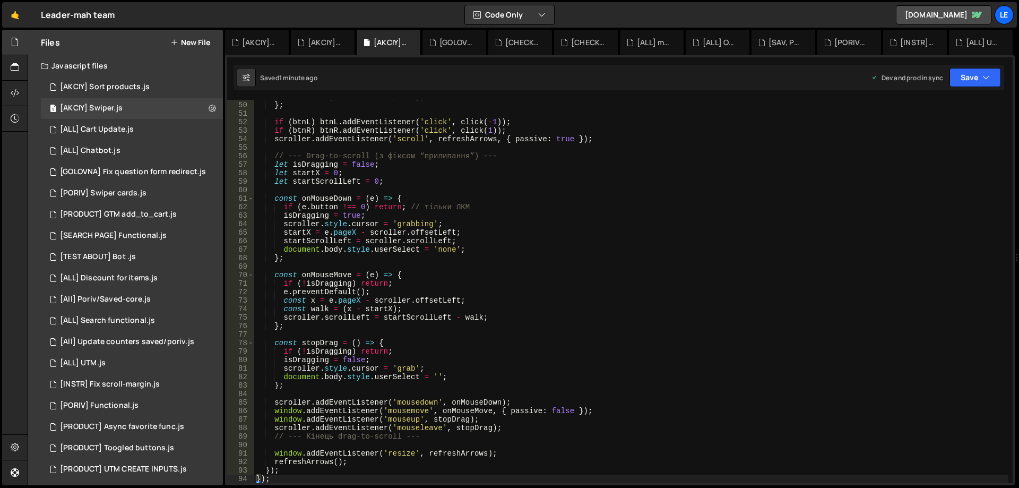
click at [508, 201] on div "setTimeout ( refreshArrows , 300 ) ; } ; if ( btnL ) btnL . addEventListener ( …" at bounding box center [631, 292] width 754 height 400
type textarea "});"
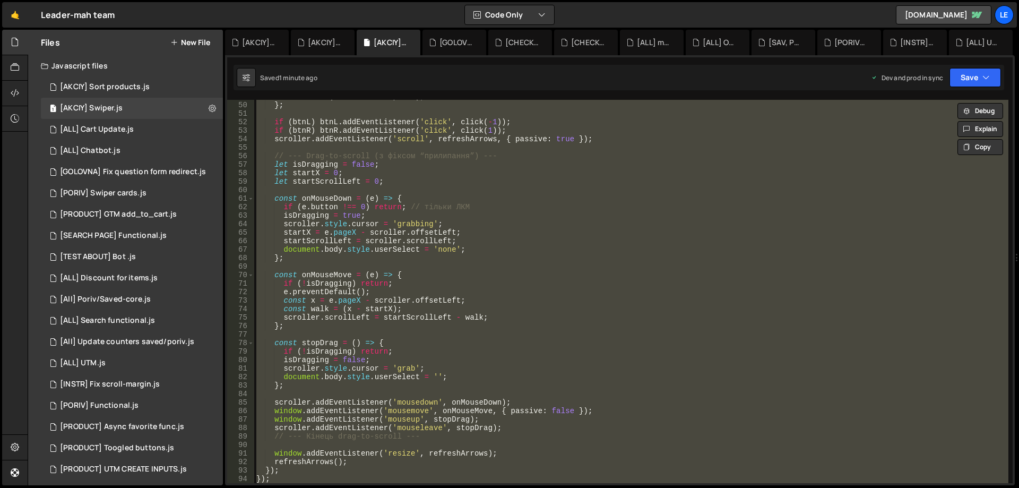
paste textarea
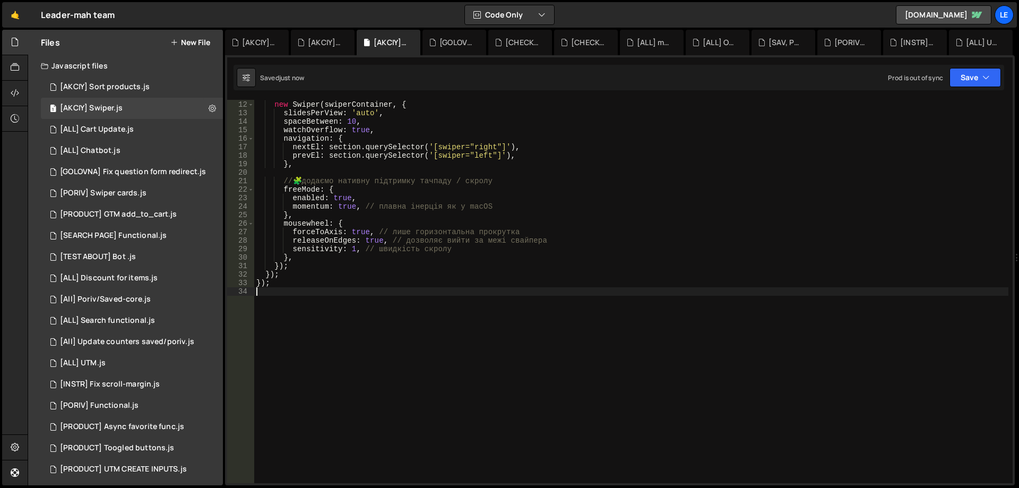
scroll to position [0, 0]
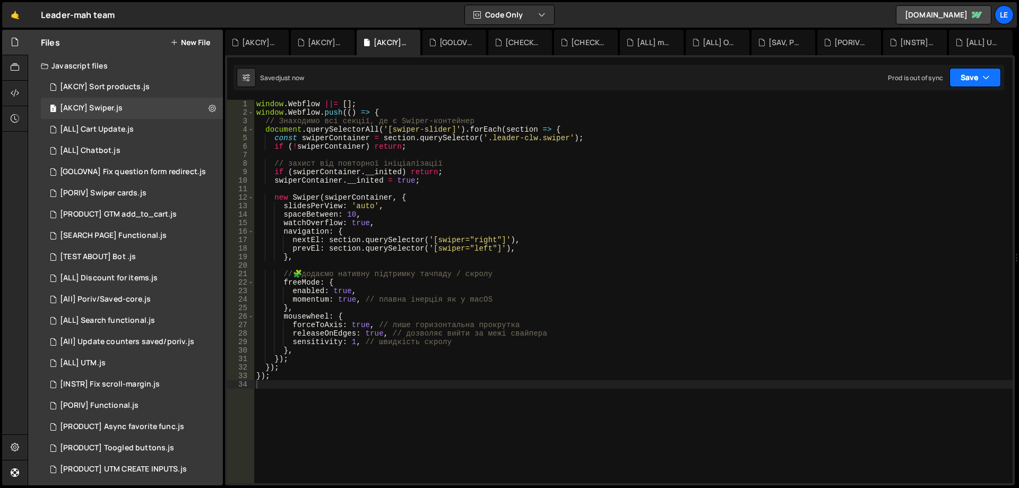
click at [993, 76] on button "Save" at bounding box center [974, 77] width 51 height 19
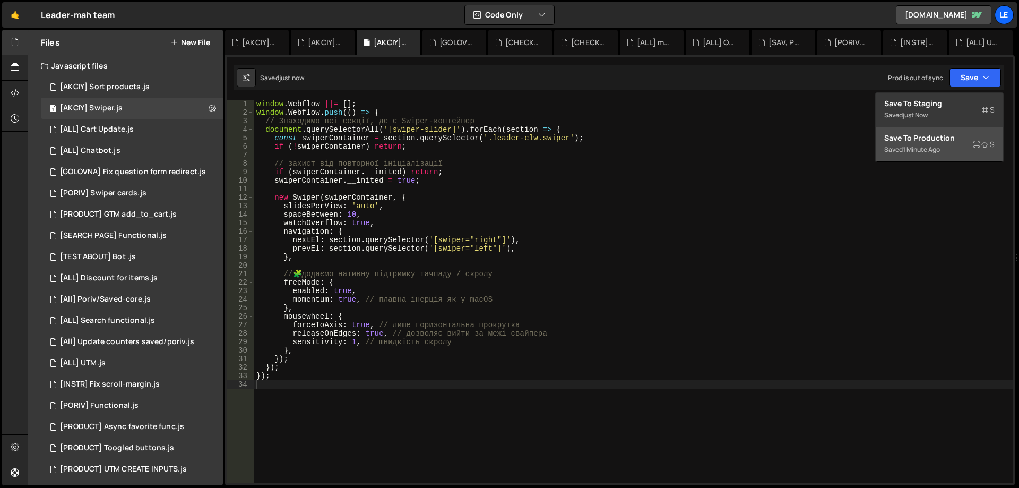
click at [899, 144] on div "Saved 1 minute ago" at bounding box center [939, 149] width 110 height 13
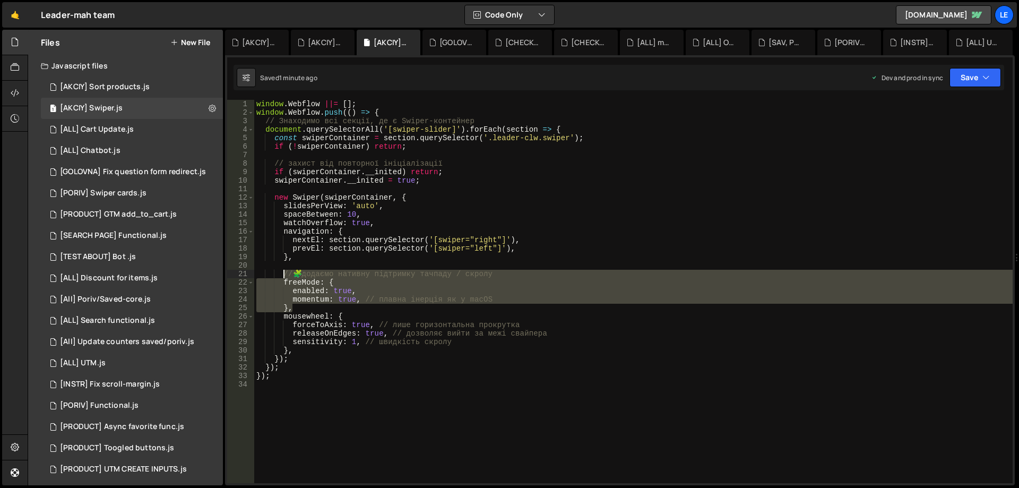
drag, startPoint x: 298, startPoint y: 305, endPoint x: 284, endPoint y: 278, distance: 30.4
click at [284, 278] on div "window . Webflow ||= [ ] ; window . Webflow . push (( ) => { // Знаходимо всі с…" at bounding box center [633, 300] width 758 height 400
click at [506, 180] on div "window . Webflow ||= [ ] ; window . Webflow . push (( ) => { // Знаходимо всі с…" at bounding box center [633, 300] width 758 height 400
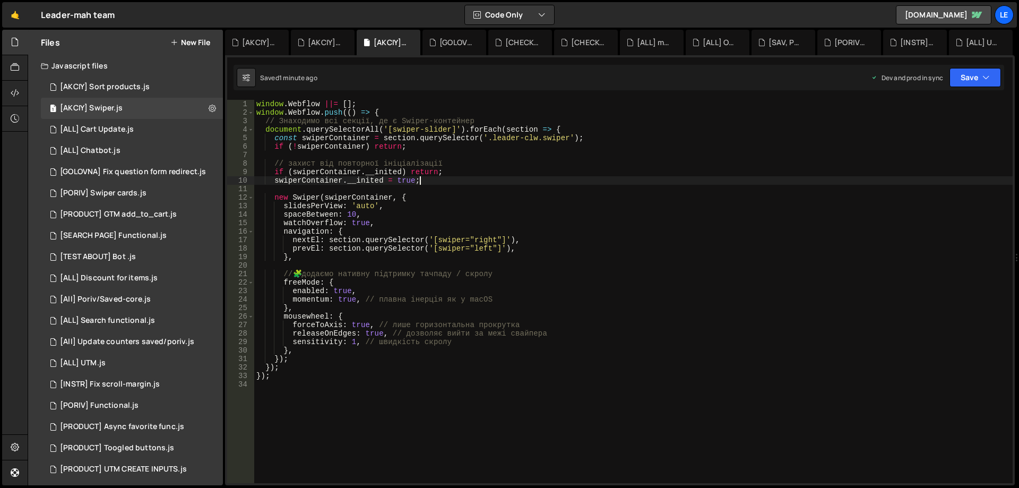
type textarea "});"
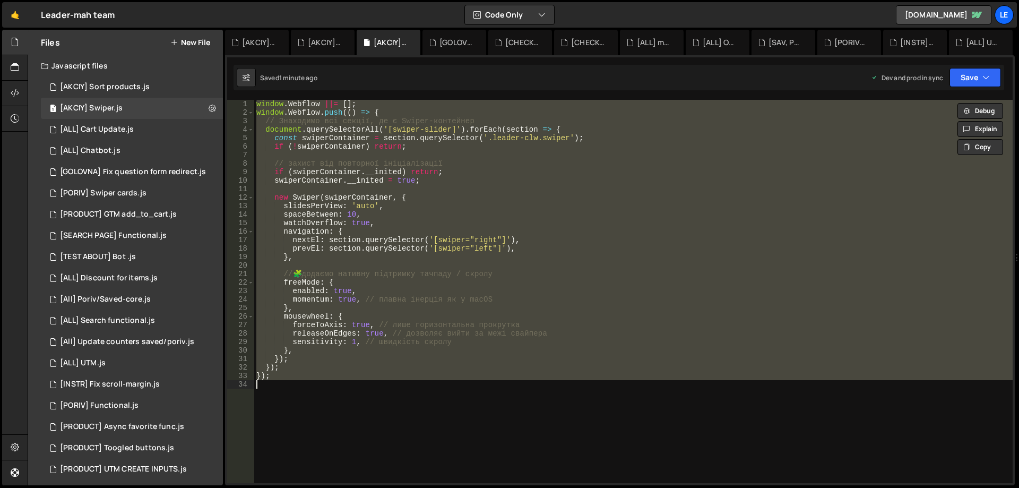
paste textarea
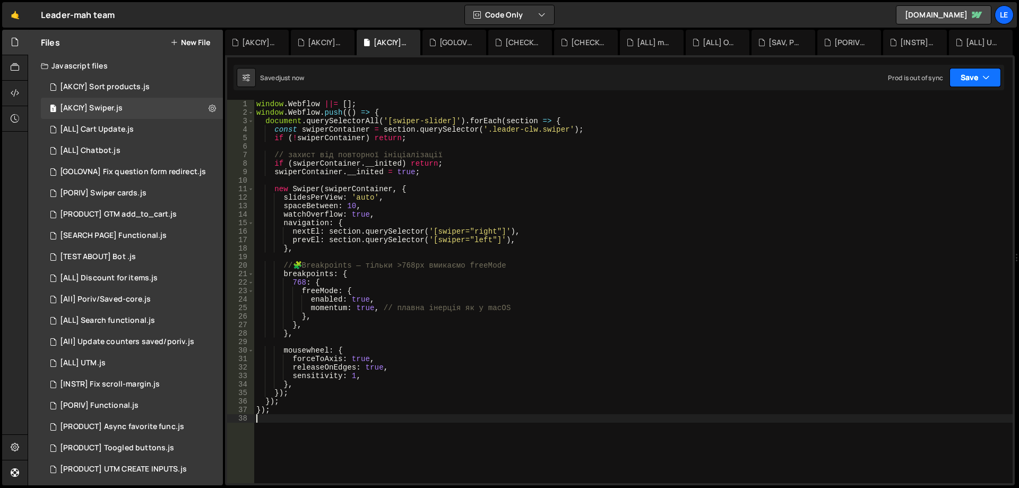
click at [966, 74] on button "Save" at bounding box center [974, 77] width 51 height 19
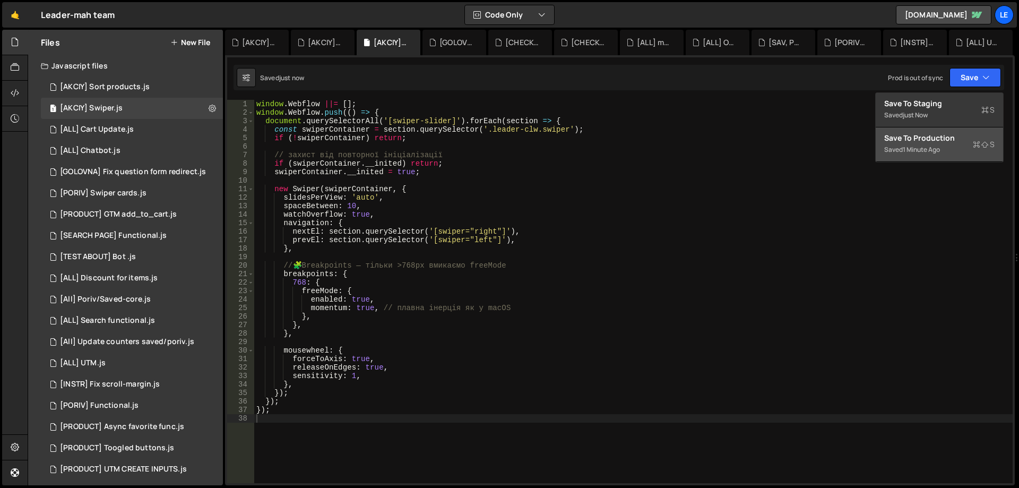
click at [885, 144] on div "Saved 1 minute ago" at bounding box center [939, 149] width 110 height 13
